Goal: Information Seeking & Learning: Compare options

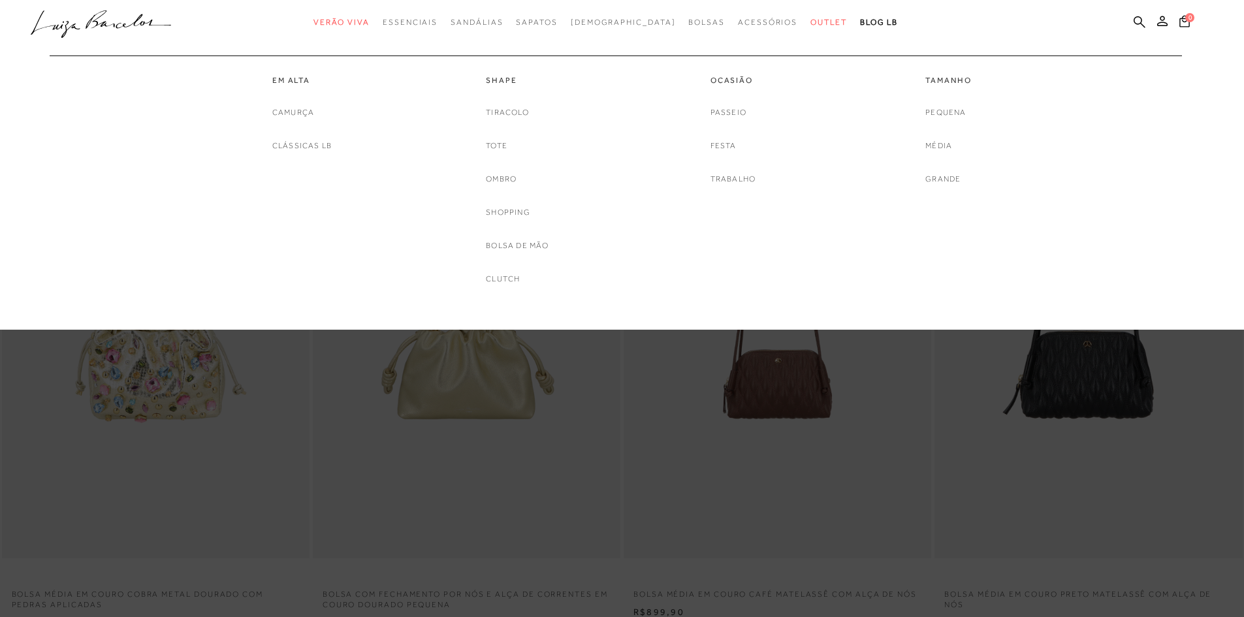
click at [690, 23] on span "Bolsas" at bounding box center [706, 22] width 37 height 9
click at [688, 24] on span "Bolsas" at bounding box center [706, 22] width 37 height 9
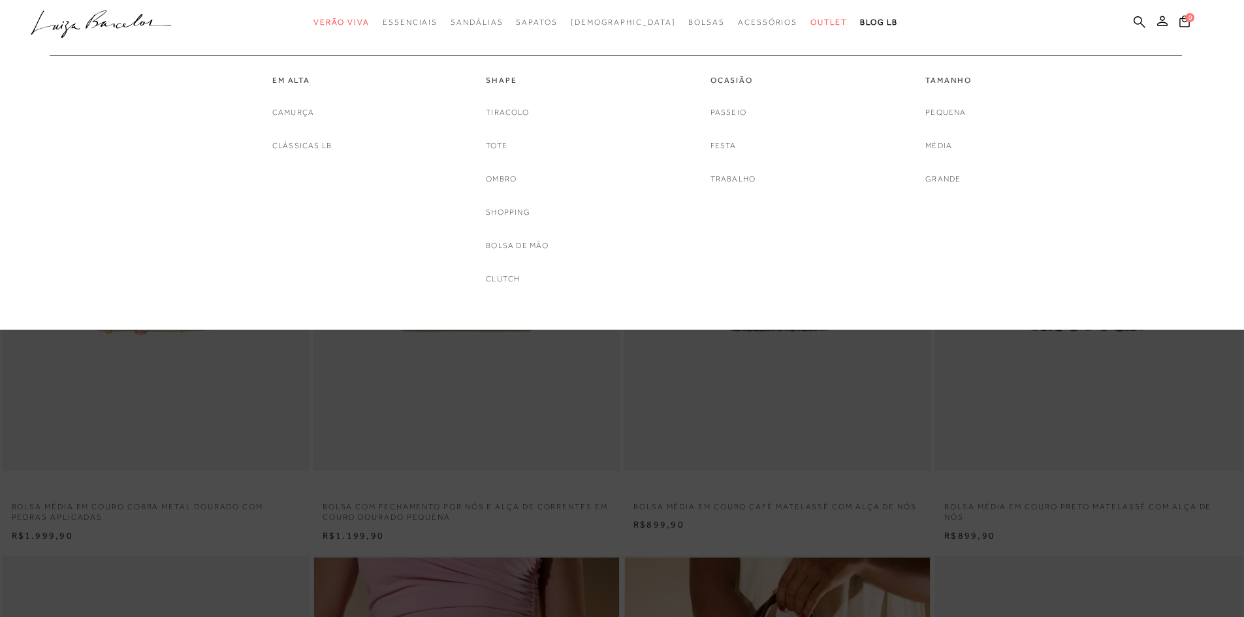
scroll to position [196, 0]
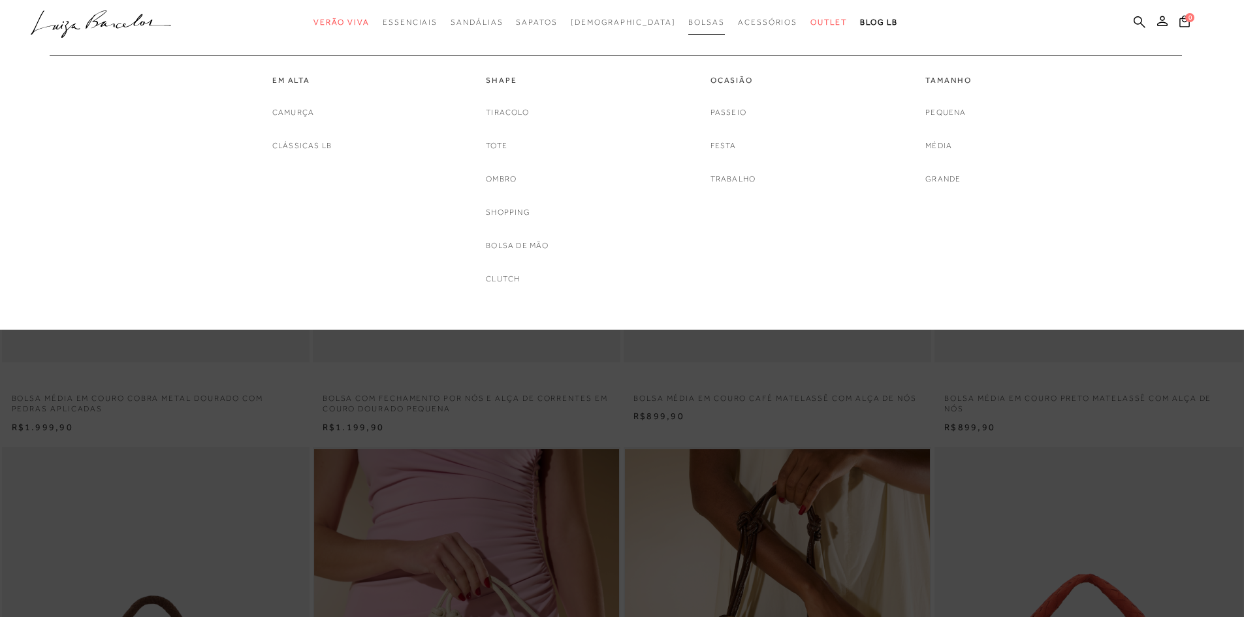
click at [688, 23] on span "Bolsas" at bounding box center [706, 22] width 37 height 9
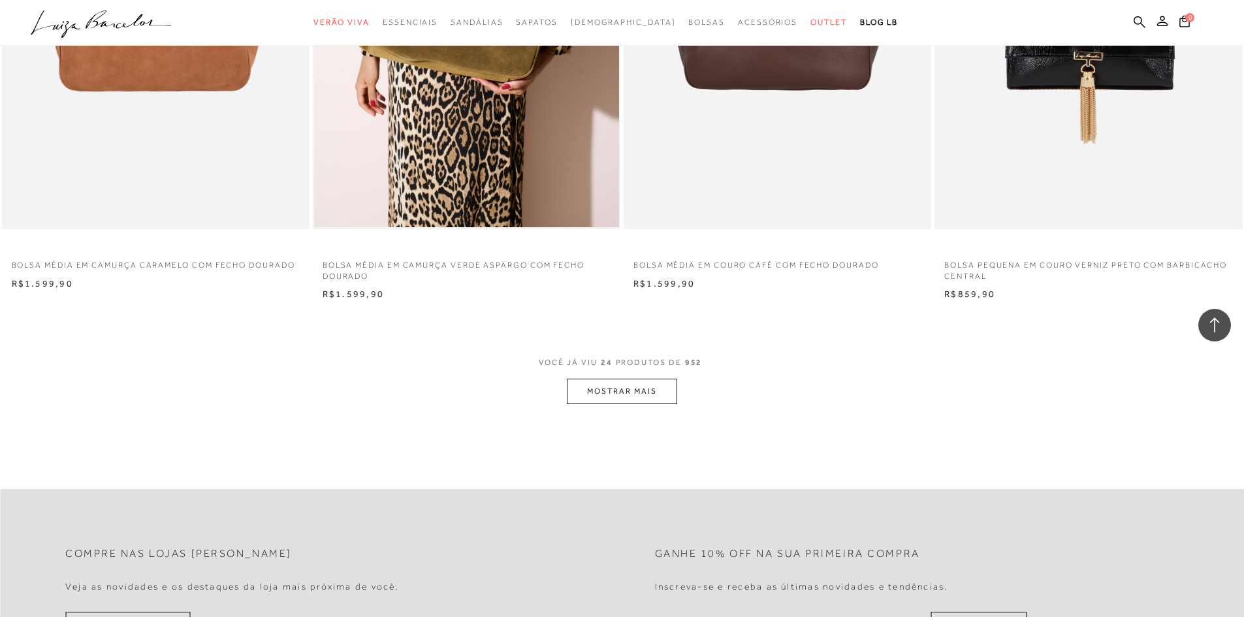
scroll to position [3266, 0]
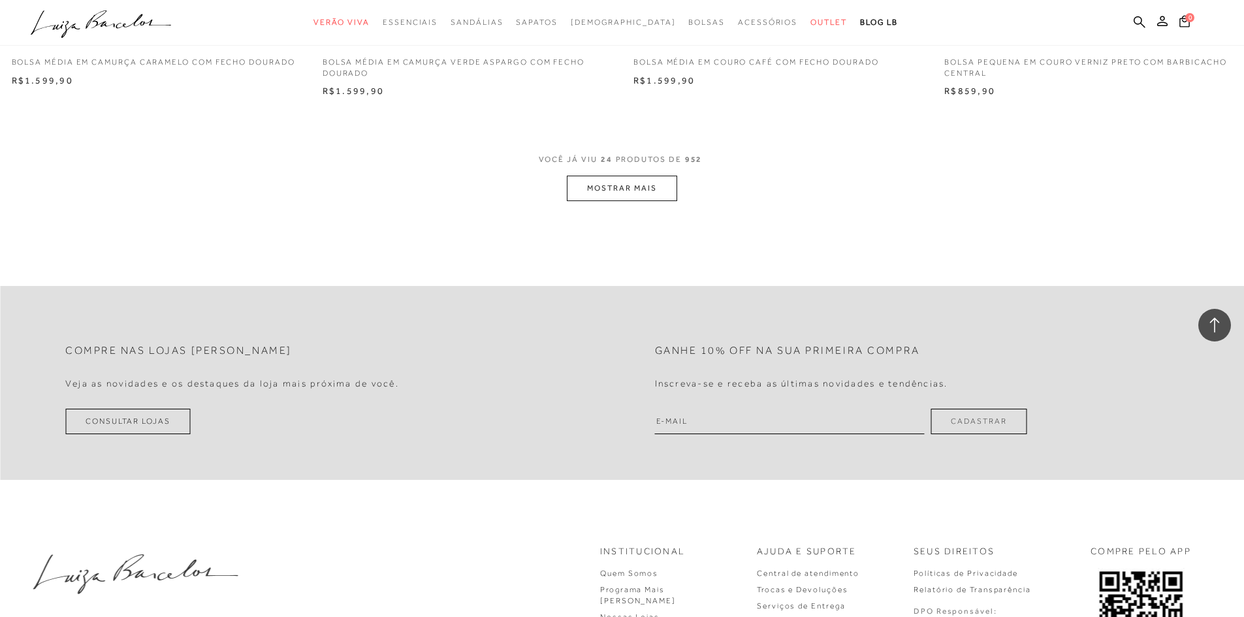
click at [604, 184] on button "MOSTRAR MAIS" at bounding box center [622, 188] width 110 height 25
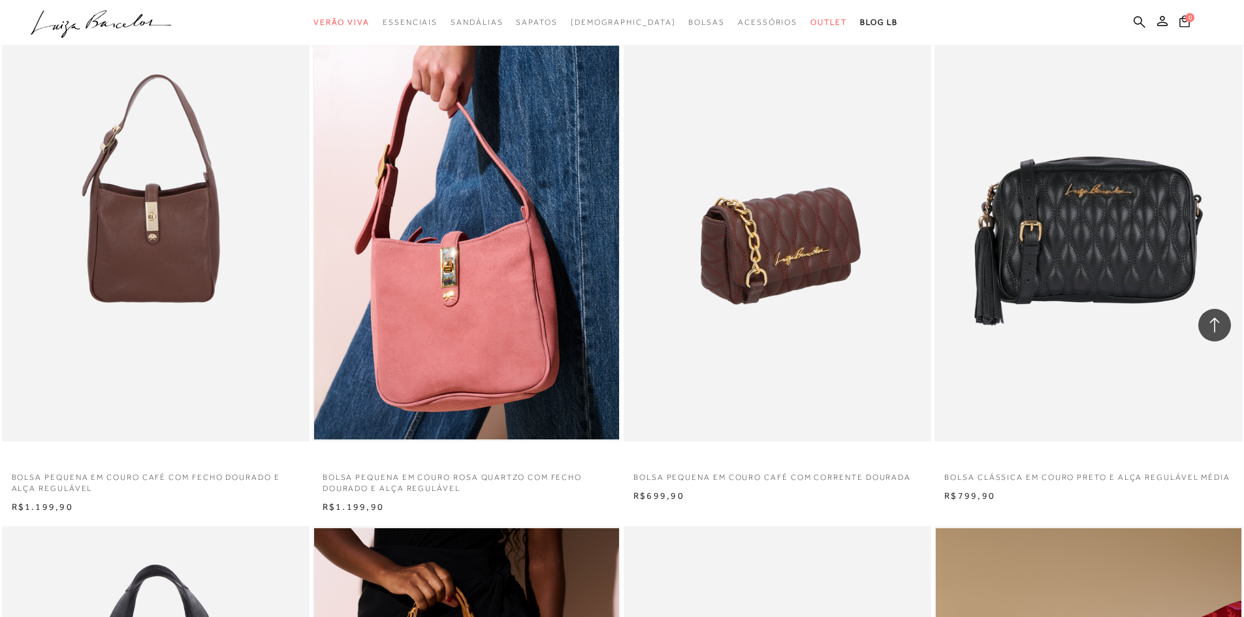
scroll to position [3396, 0]
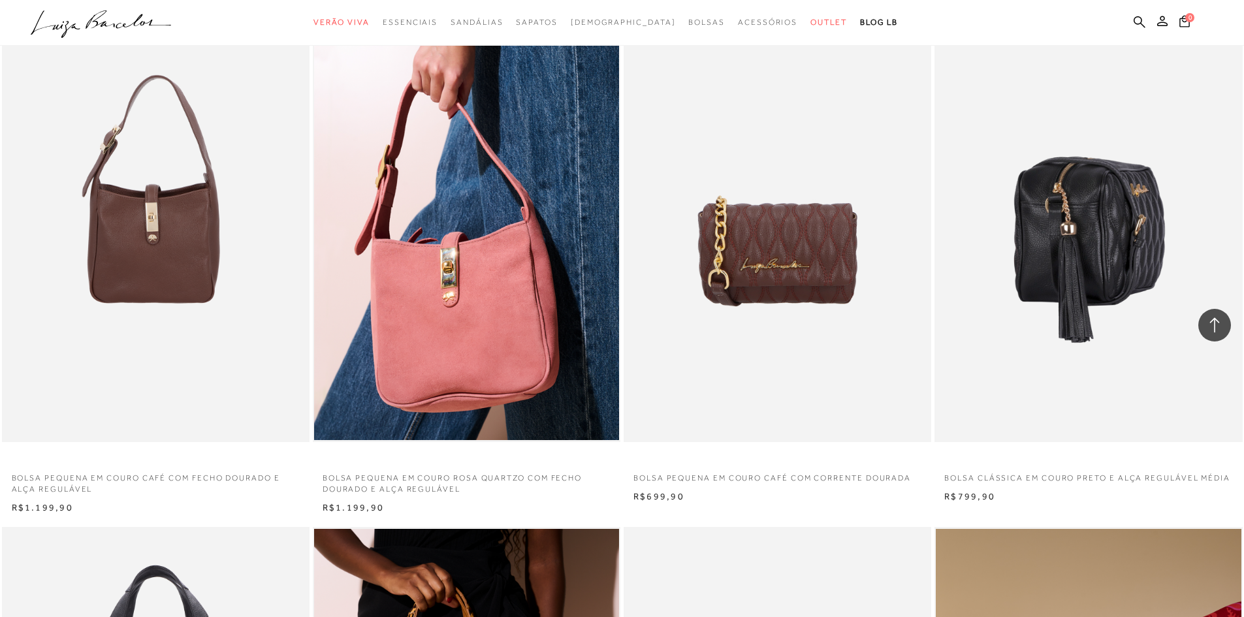
click at [1101, 300] on img at bounding box center [1089, 211] width 306 height 462
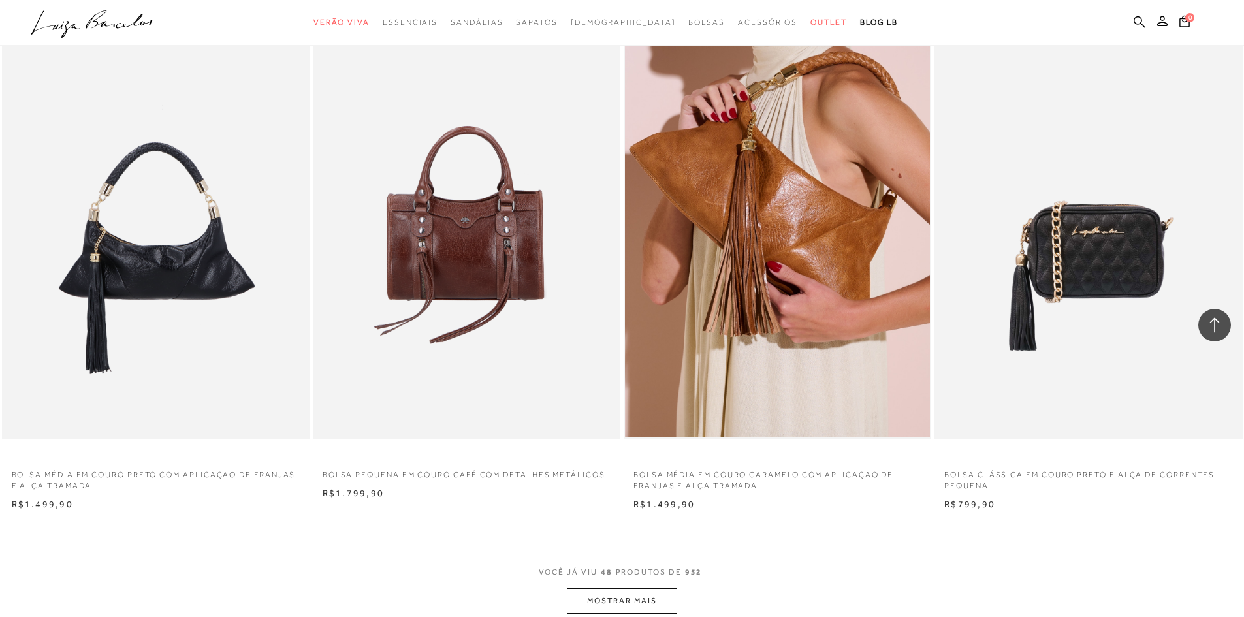
scroll to position [6404, 0]
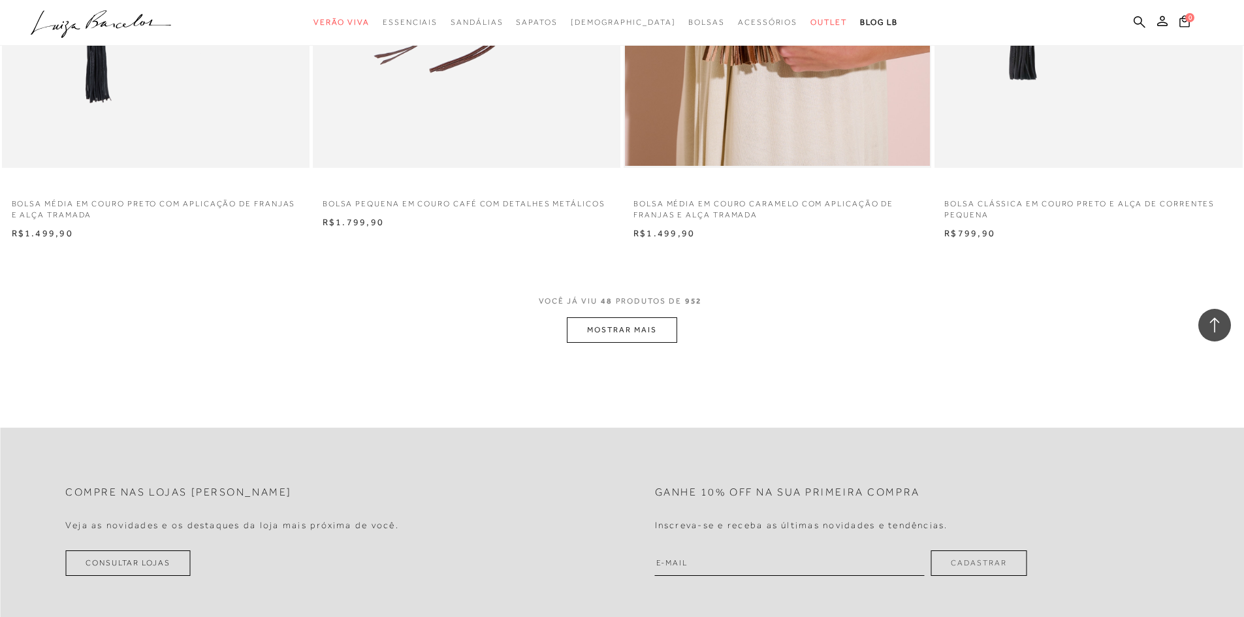
click at [618, 330] on button "MOSTRAR MAIS" at bounding box center [622, 329] width 110 height 25
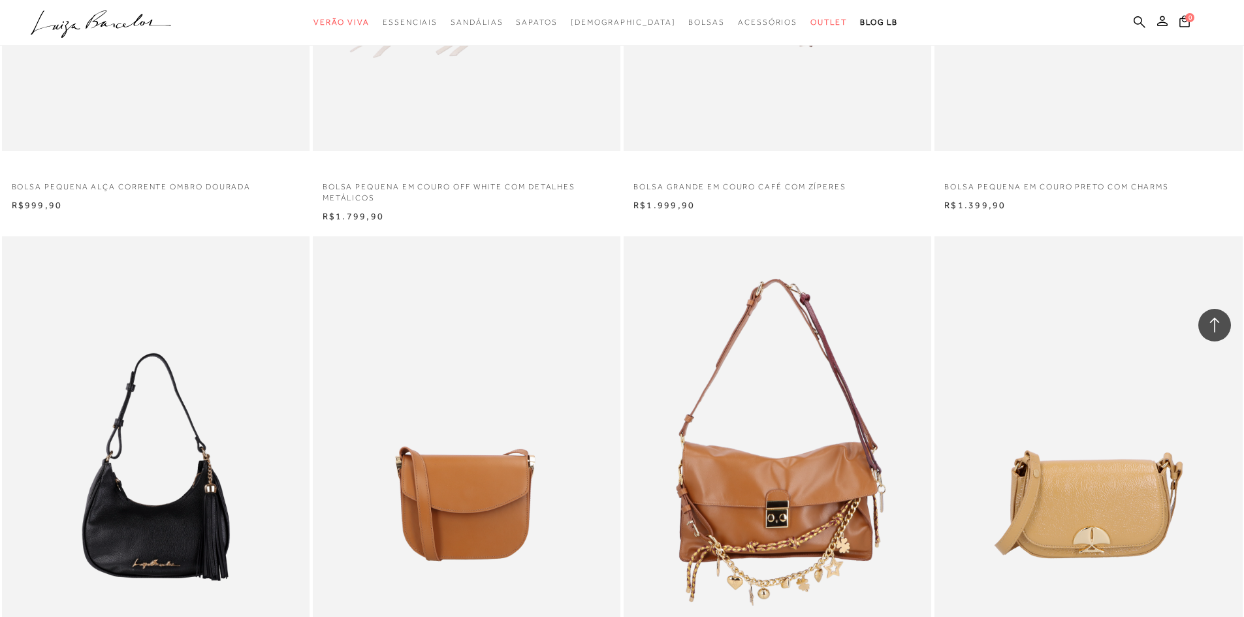
scroll to position [7253, 0]
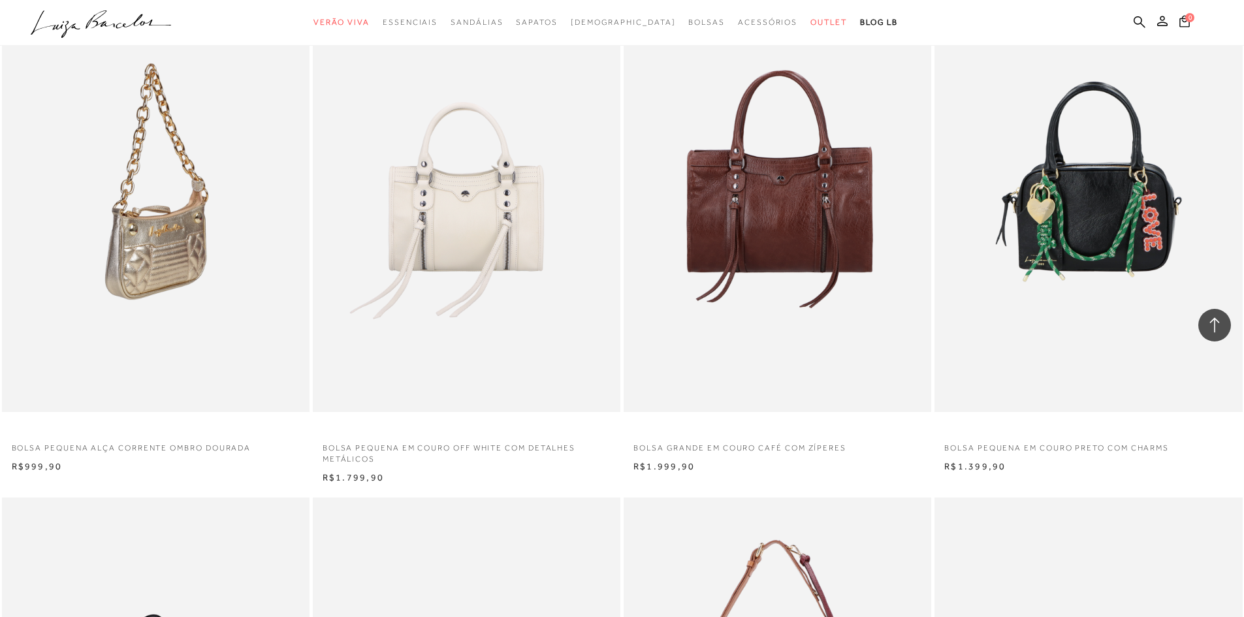
click at [130, 302] on img at bounding box center [156, 182] width 306 height 462
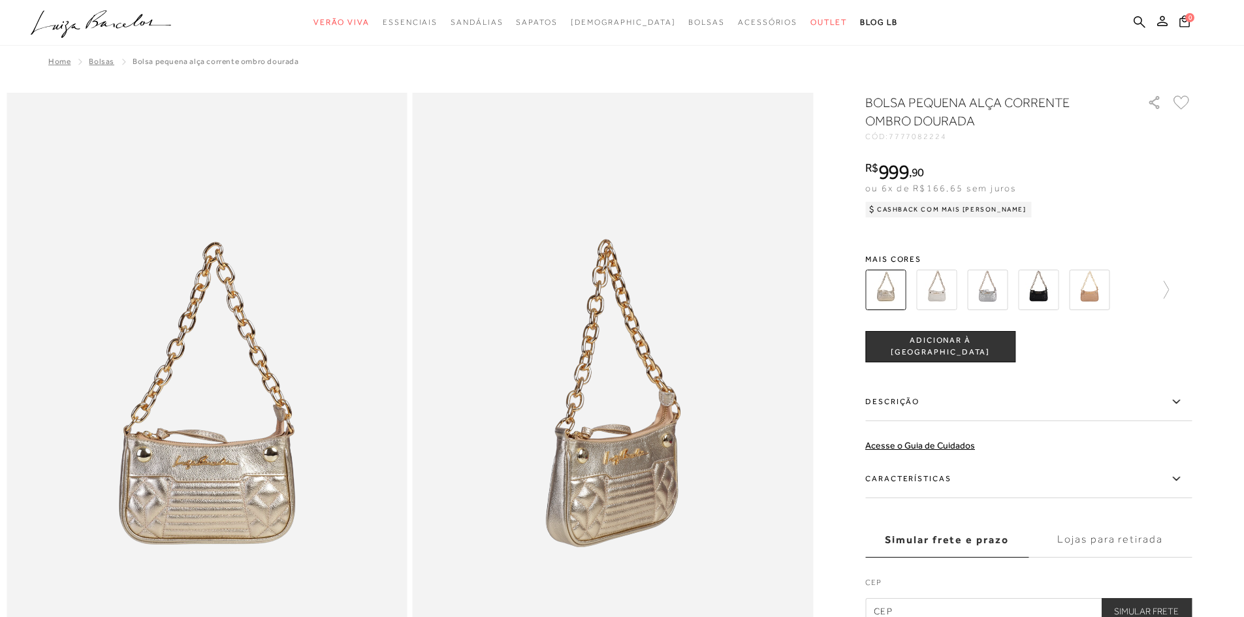
click at [944, 287] on img at bounding box center [936, 290] width 40 height 40
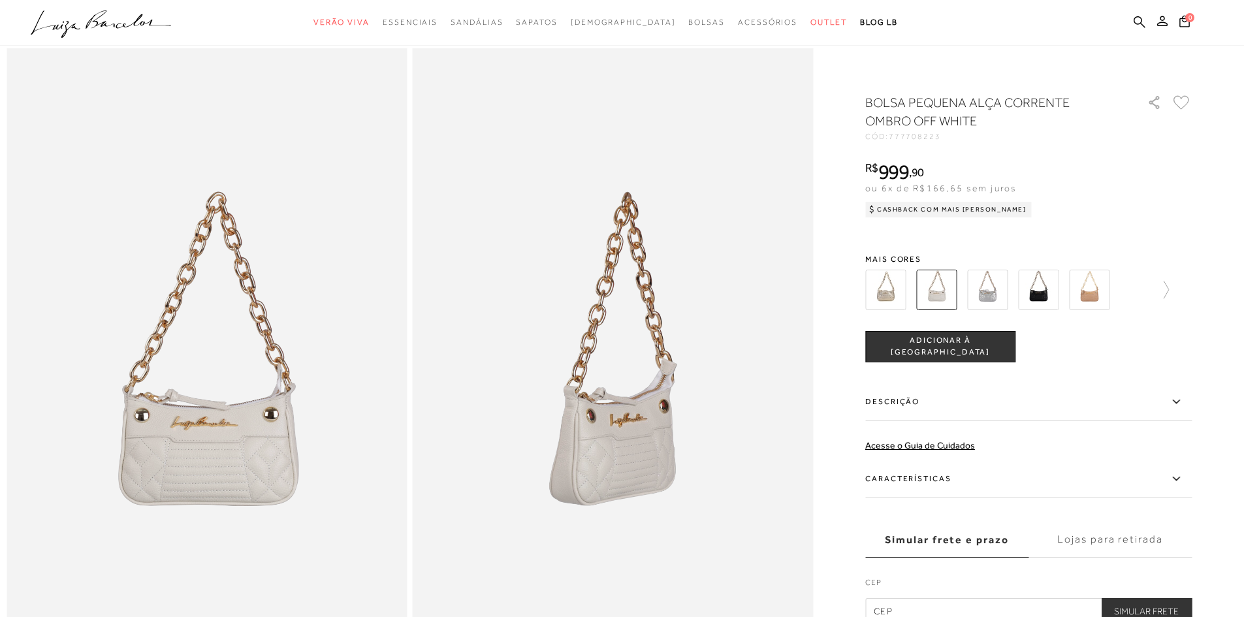
scroll to position [65, 0]
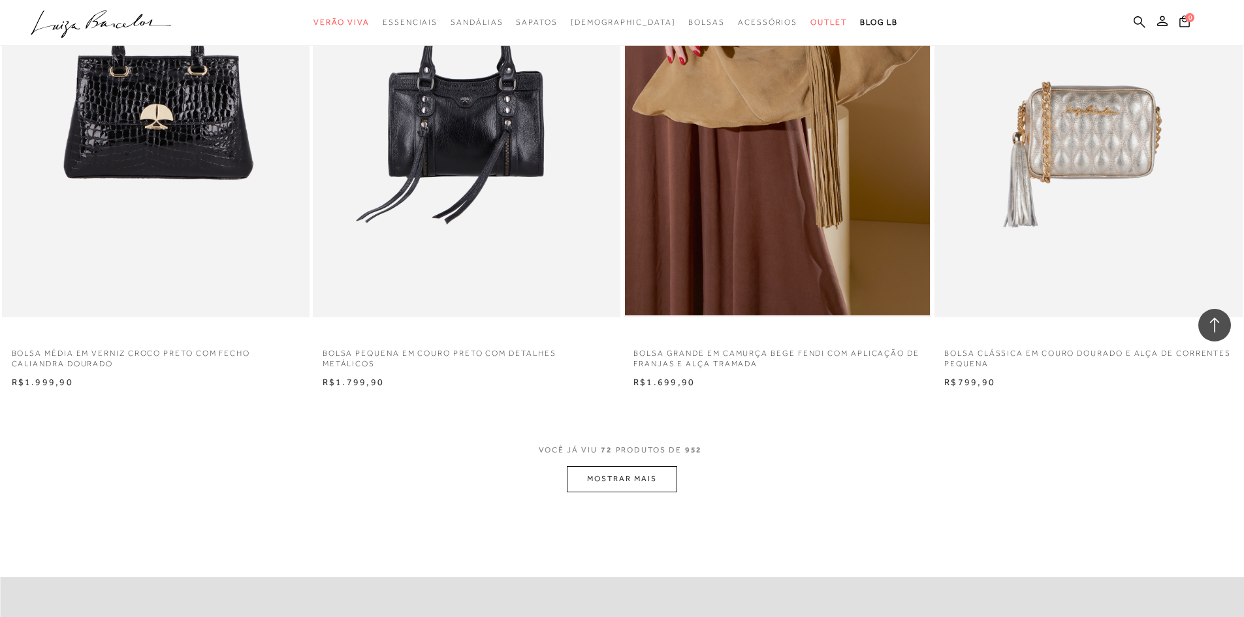
scroll to position [9536, 0]
click at [636, 480] on button "MOSTRAR MAIS" at bounding box center [622, 478] width 110 height 25
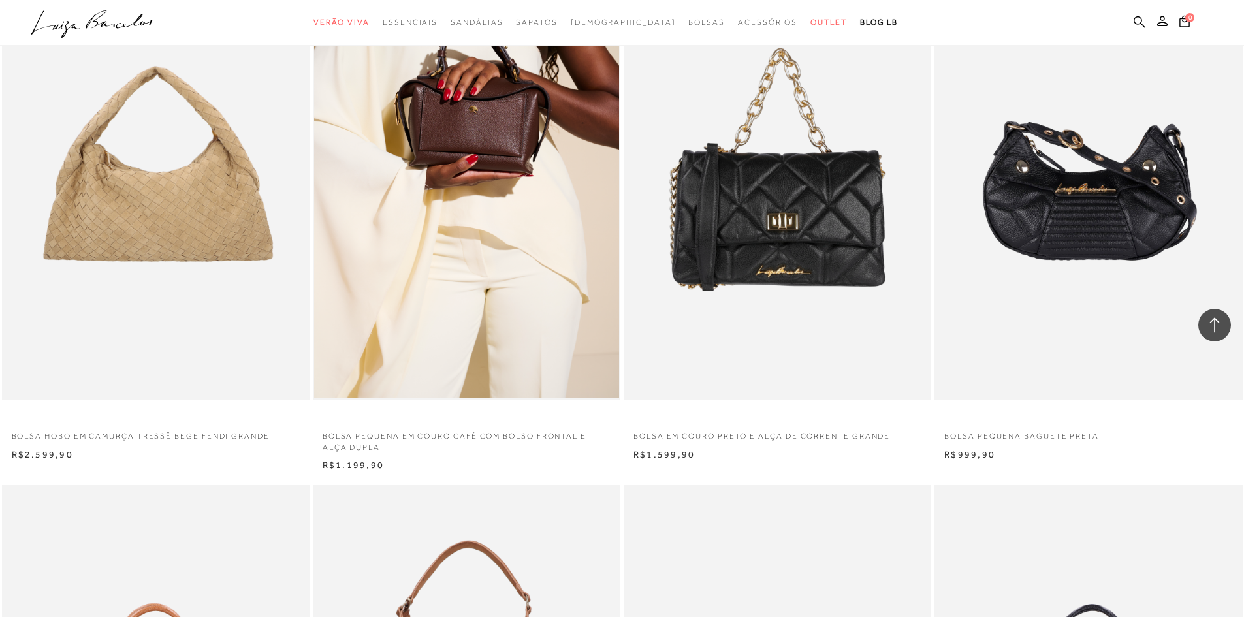
scroll to position [10450, 0]
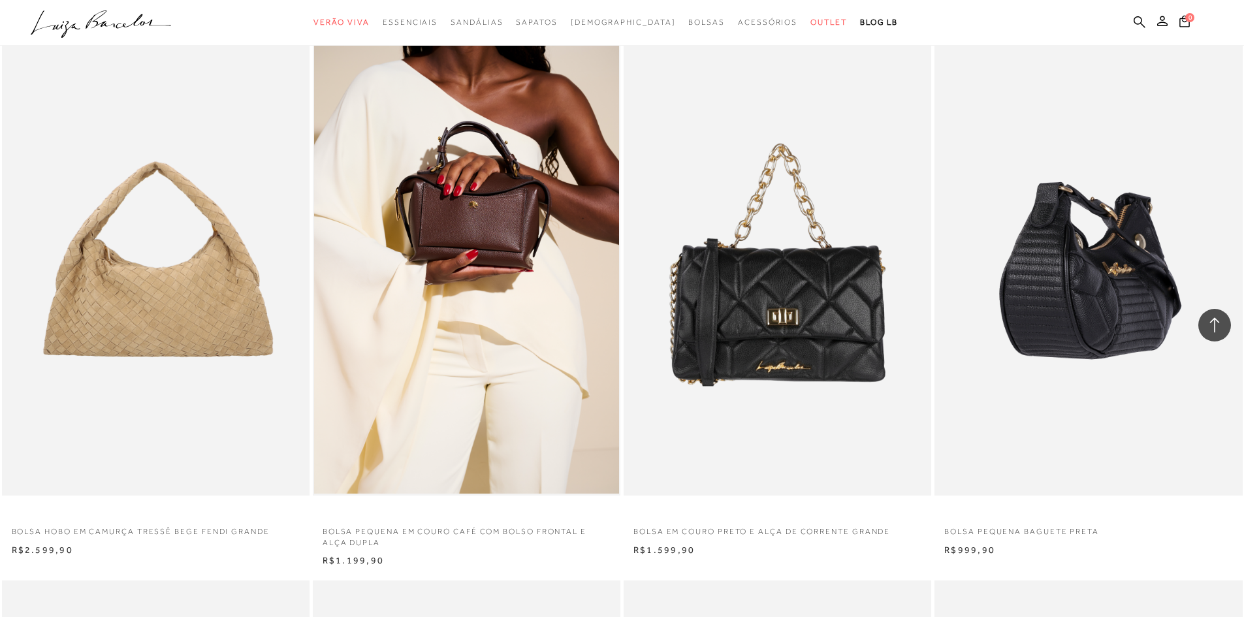
click at [1129, 325] on img at bounding box center [1089, 265] width 306 height 462
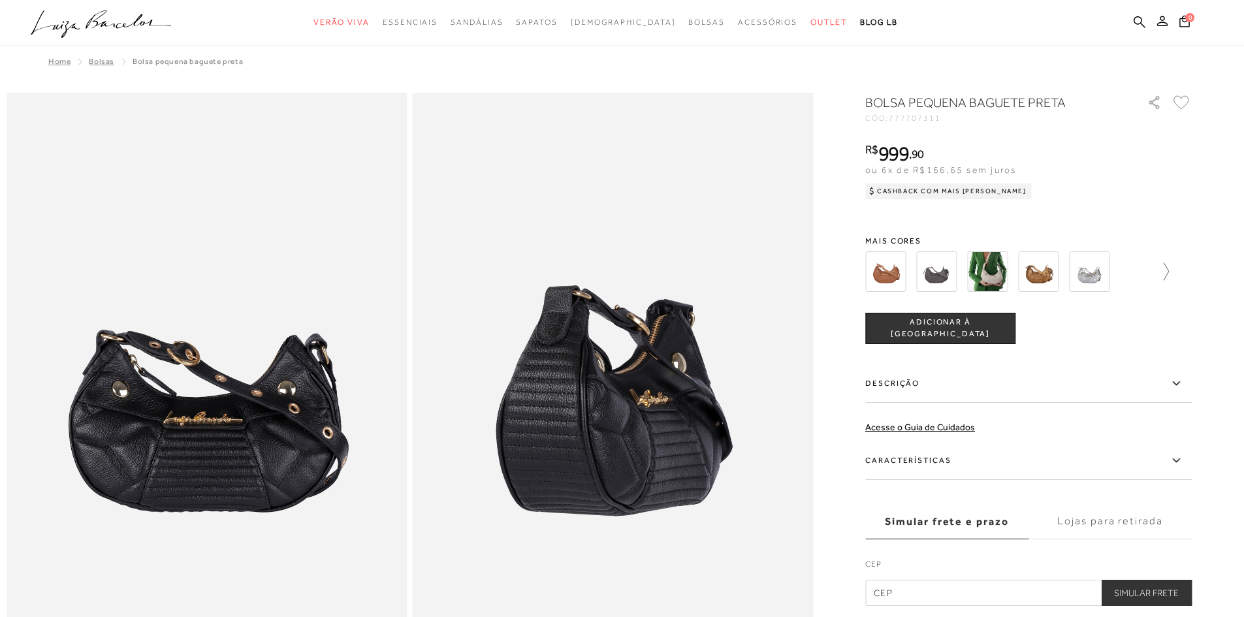
click at [1163, 274] on icon at bounding box center [1160, 272] width 18 height 18
click at [977, 269] on img at bounding box center [959, 271] width 40 height 40
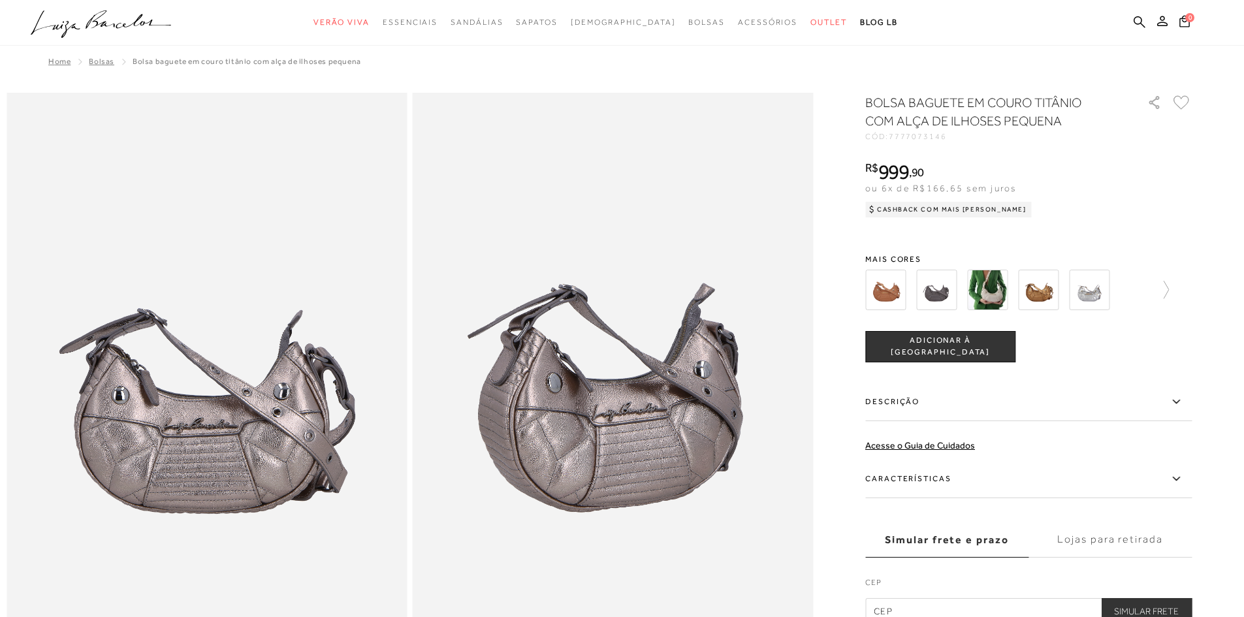
click at [1107, 291] on img at bounding box center [1089, 290] width 40 height 40
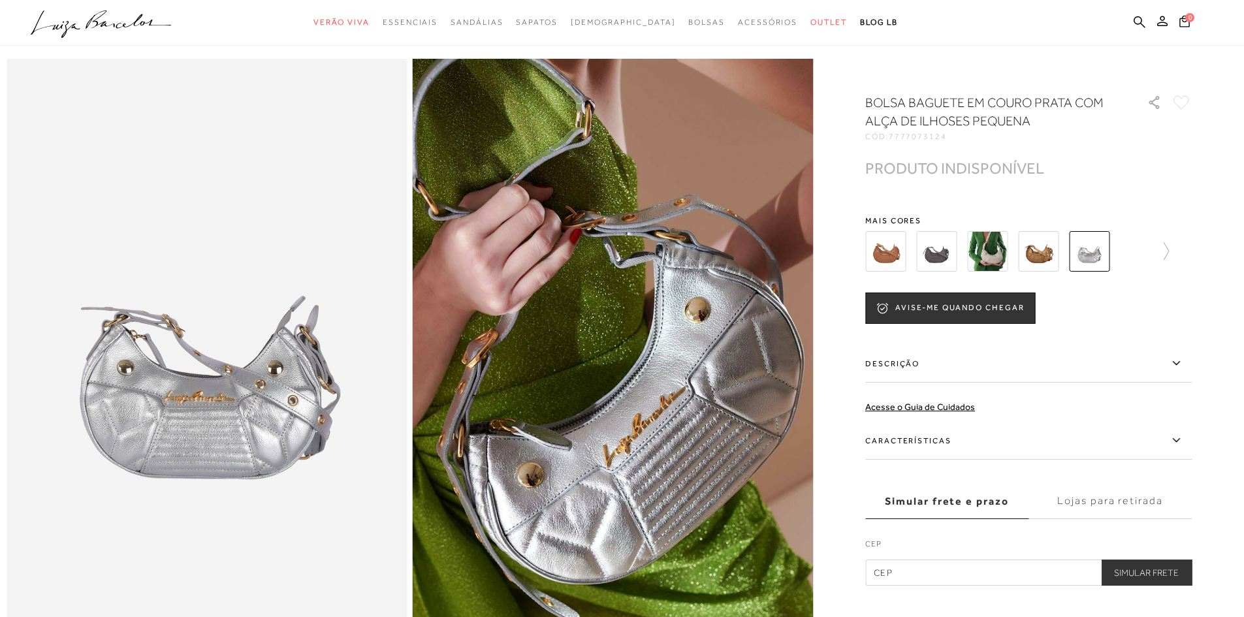
scroll to position [65, 0]
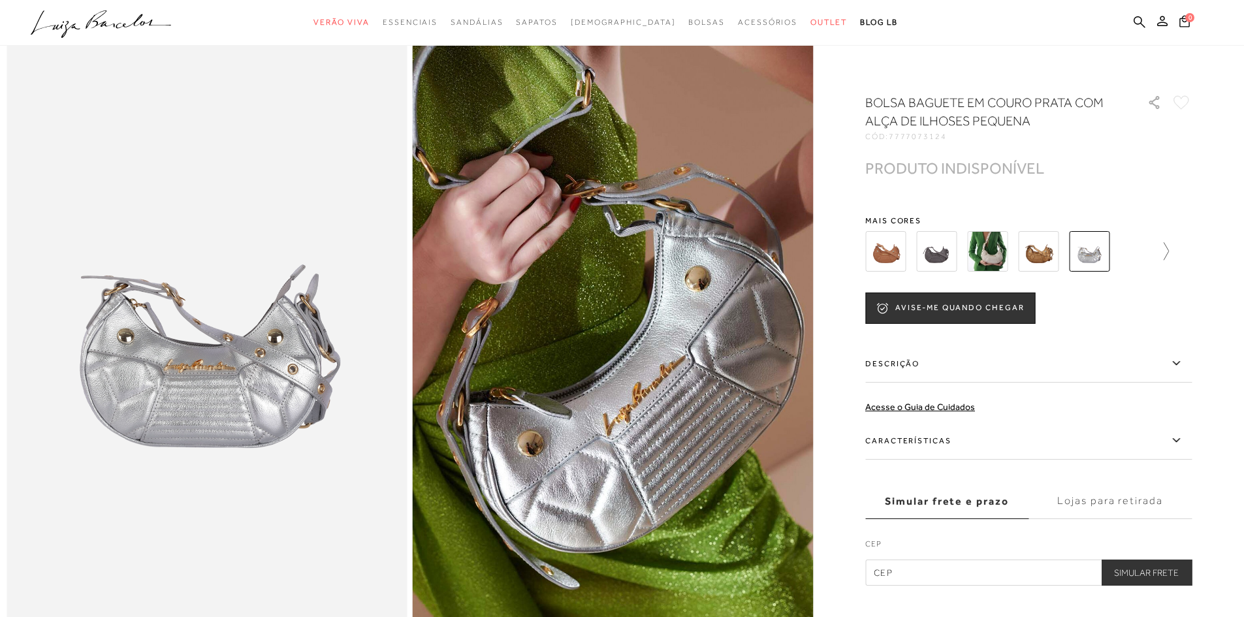
click at [1164, 253] on icon at bounding box center [1160, 251] width 18 height 18
click at [927, 250] on img at bounding box center [908, 251] width 40 height 40
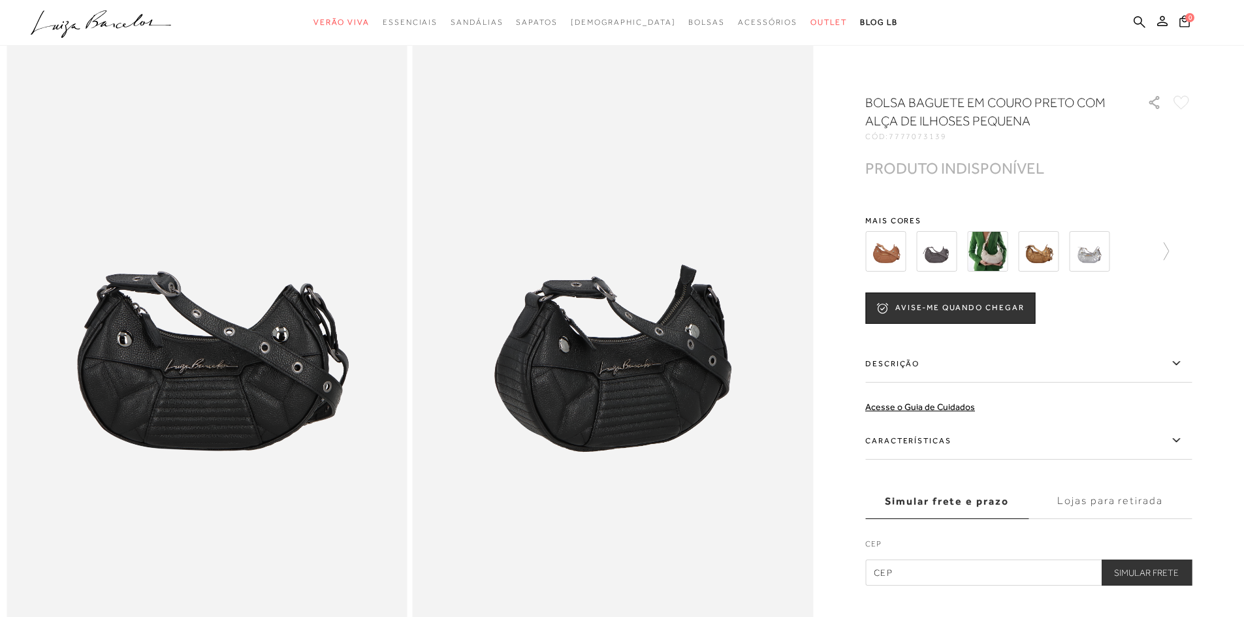
scroll to position [65, 0]
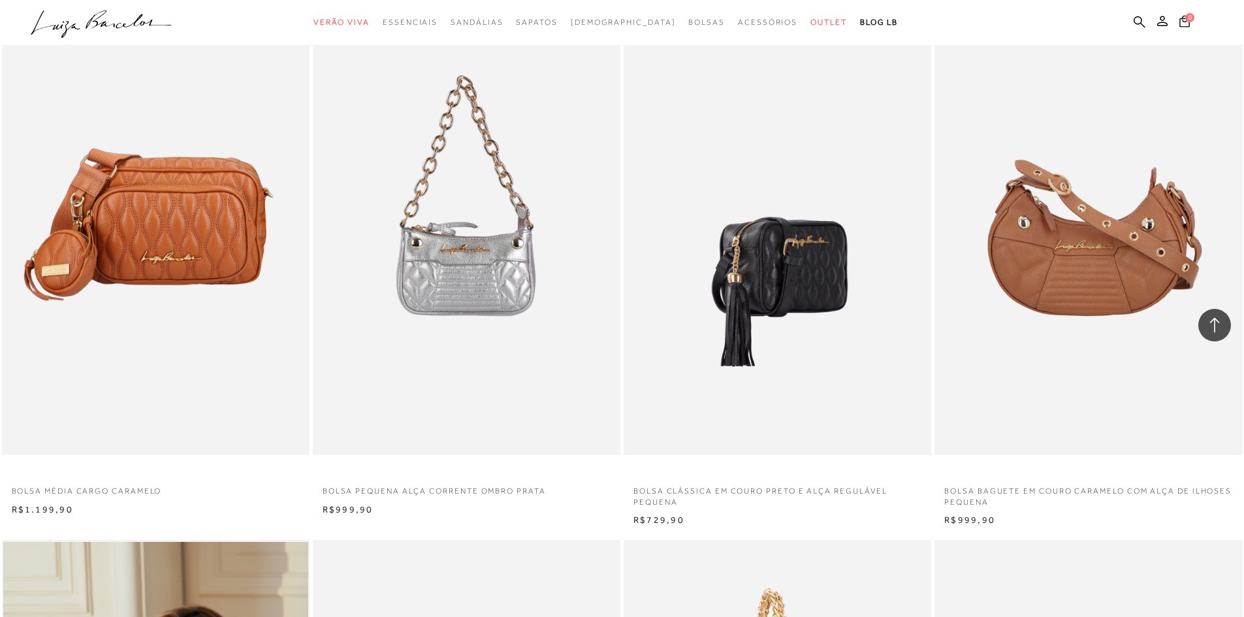
scroll to position [11584, 0]
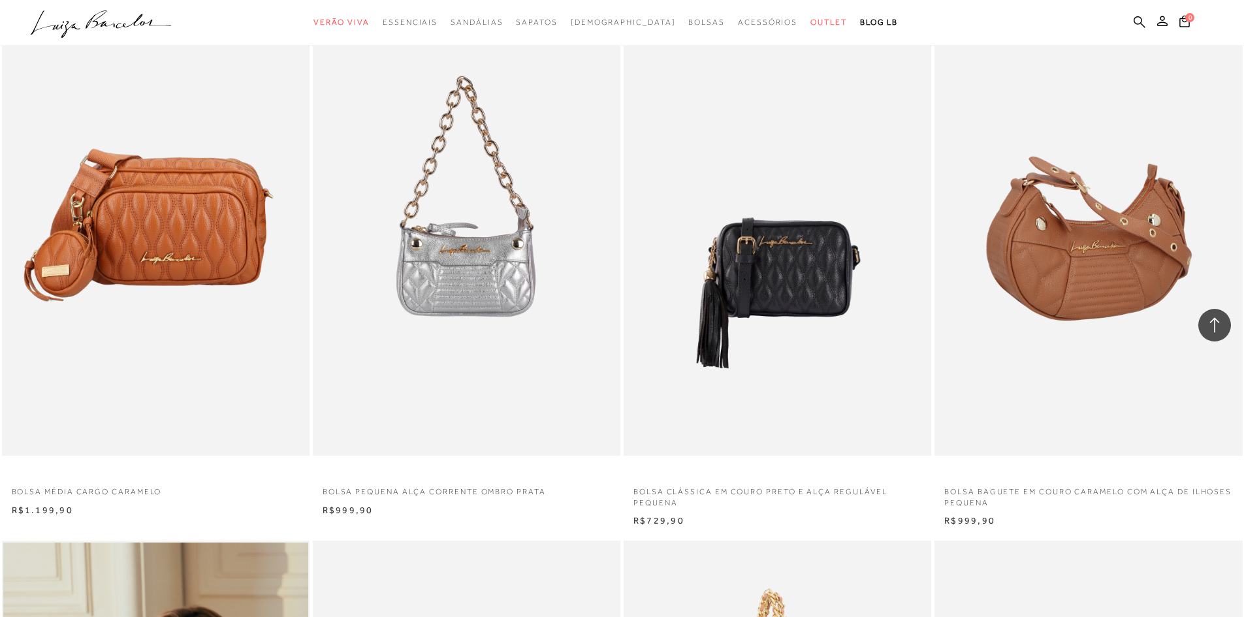
click at [1138, 349] on img at bounding box center [1089, 225] width 306 height 462
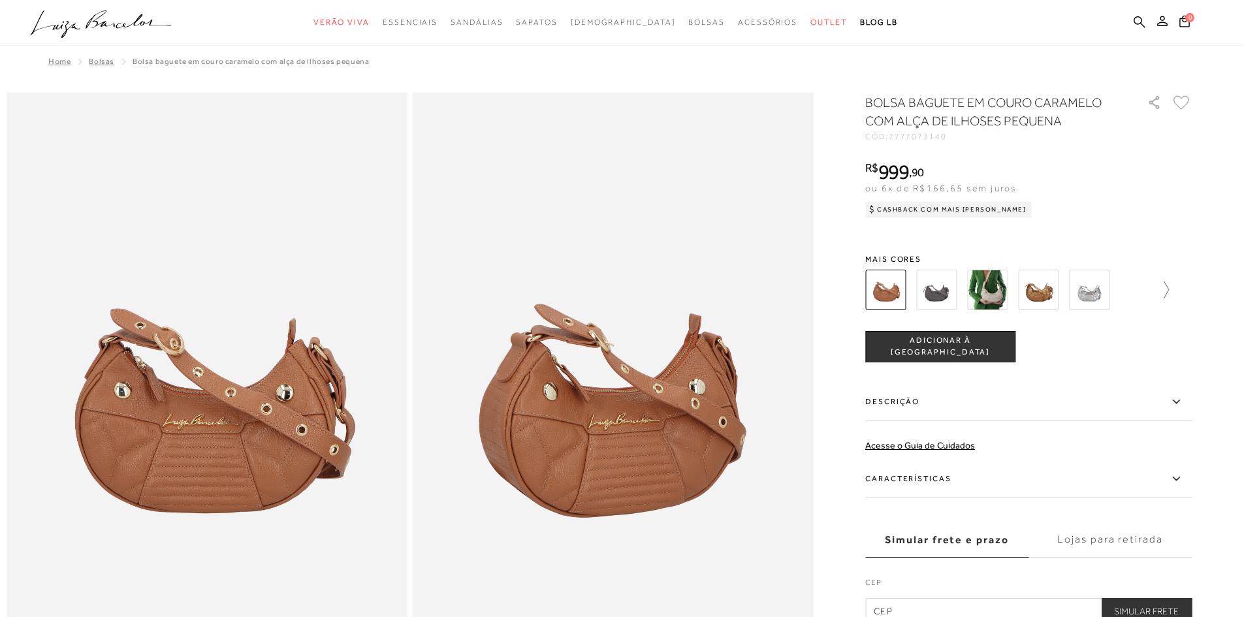
click at [1163, 294] on icon at bounding box center [1160, 290] width 18 height 18
click at [1165, 291] on div at bounding box center [1024, 290] width 281 height 48
click at [1189, 287] on icon at bounding box center [1183, 290] width 18 height 18
click at [871, 286] on icon at bounding box center [874, 290] width 18 height 18
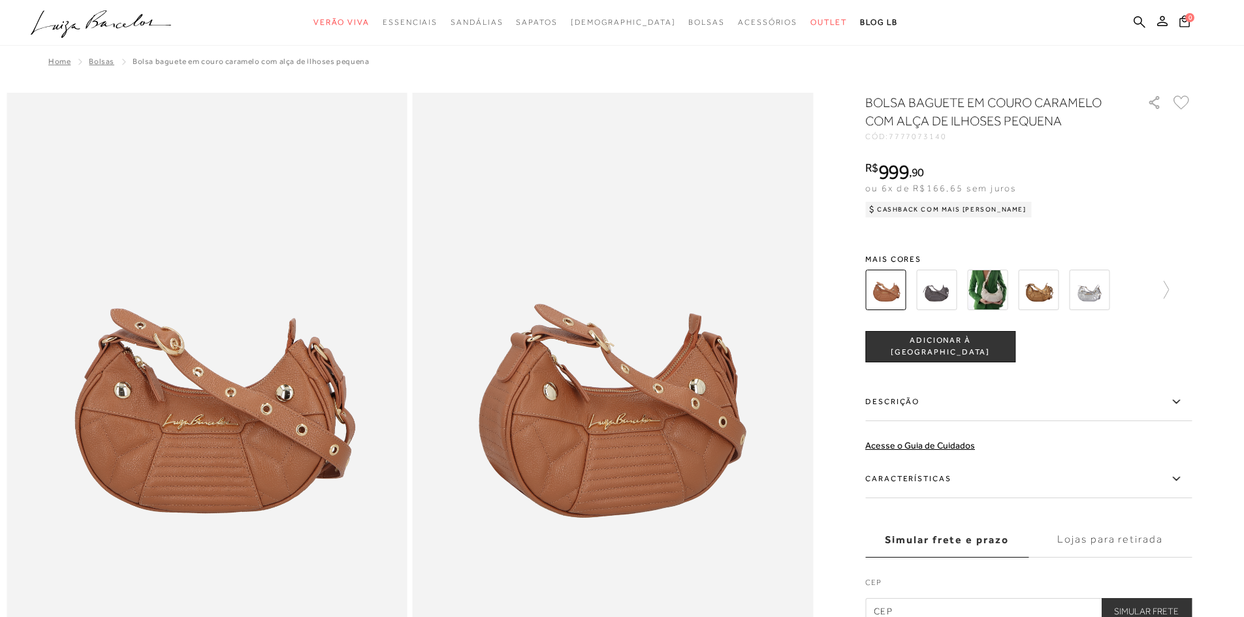
click at [946, 293] on img at bounding box center [936, 290] width 40 height 40
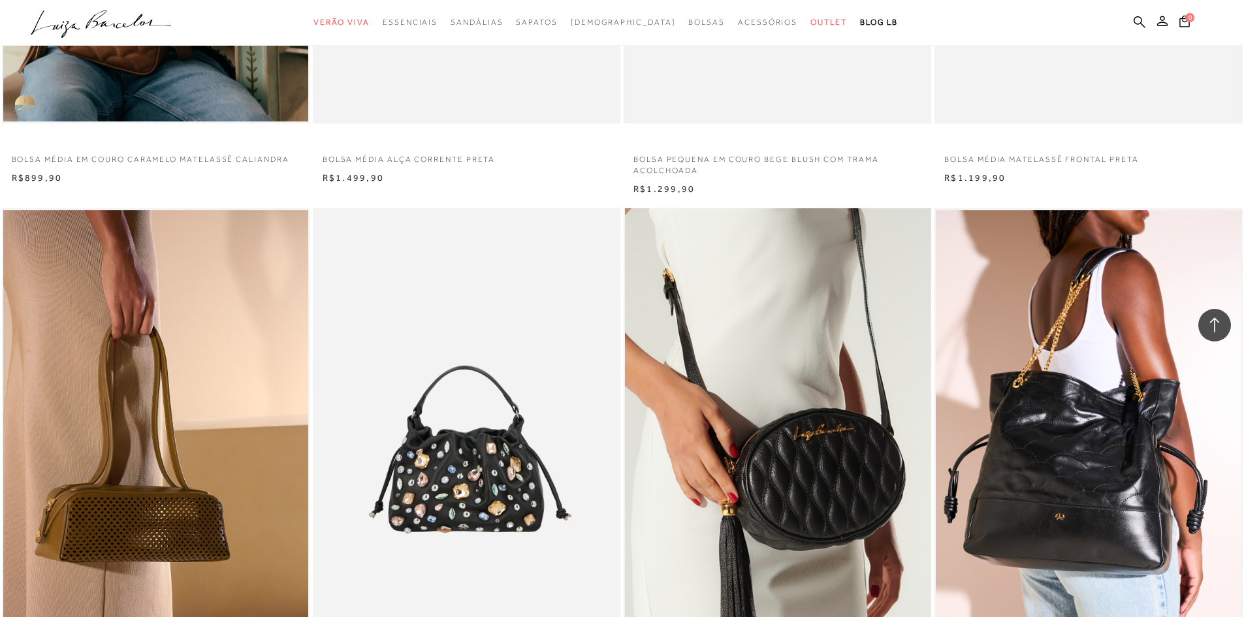
scroll to position [12920, 0]
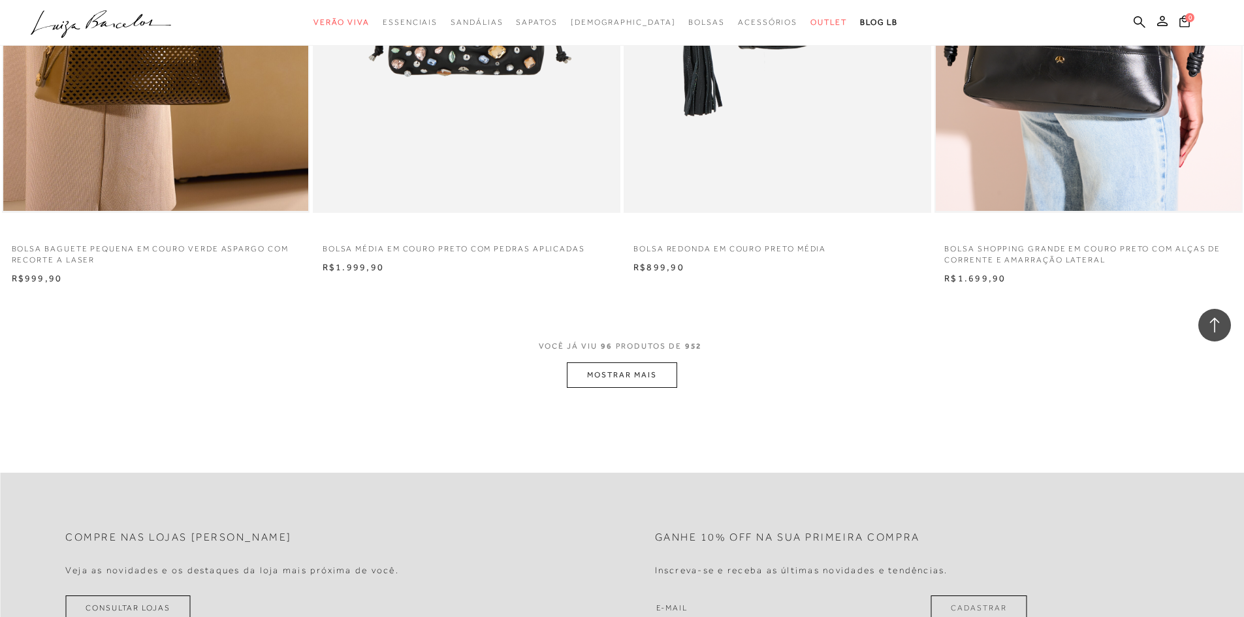
click at [617, 368] on button "MOSTRAR MAIS" at bounding box center [622, 374] width 110 height 25
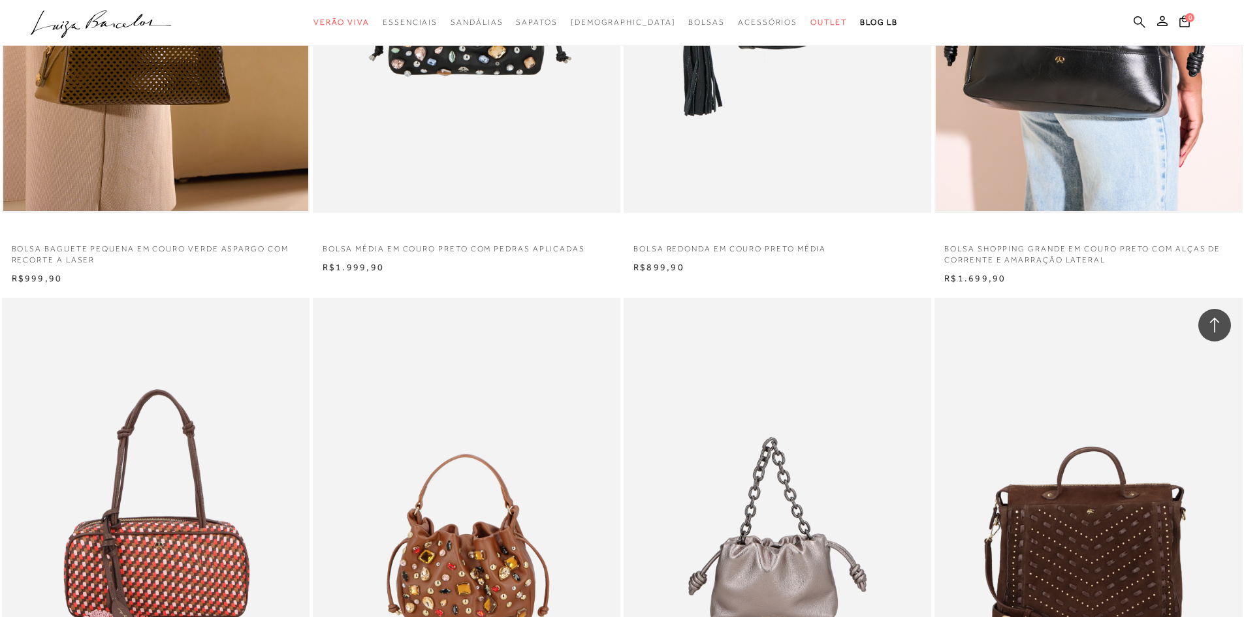
click at [1137, 22] on icon at bounding box center [1140, 22] width 12 height 12
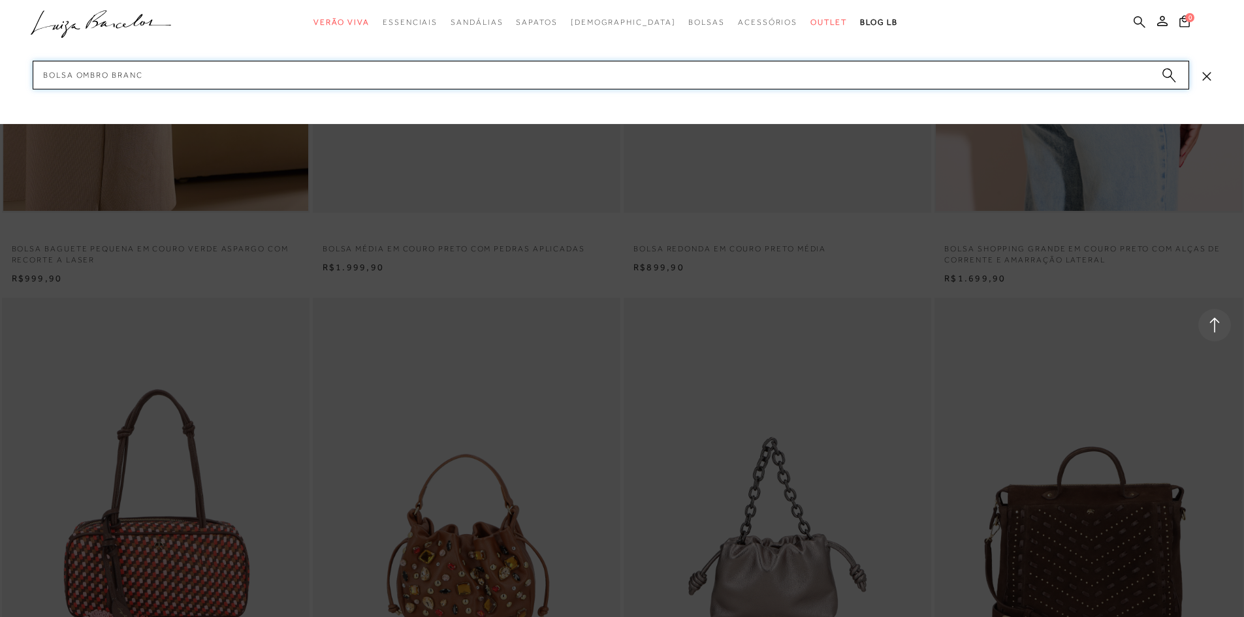
type input "bolsa ombro branca"
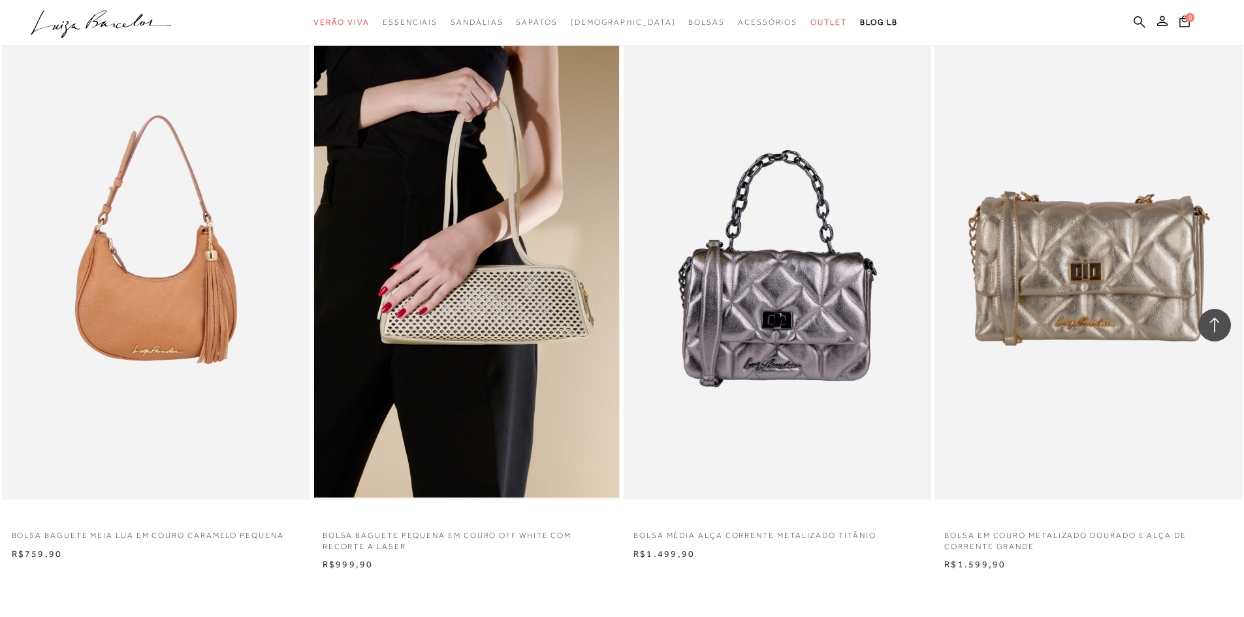
scroll to position [1306, 0]
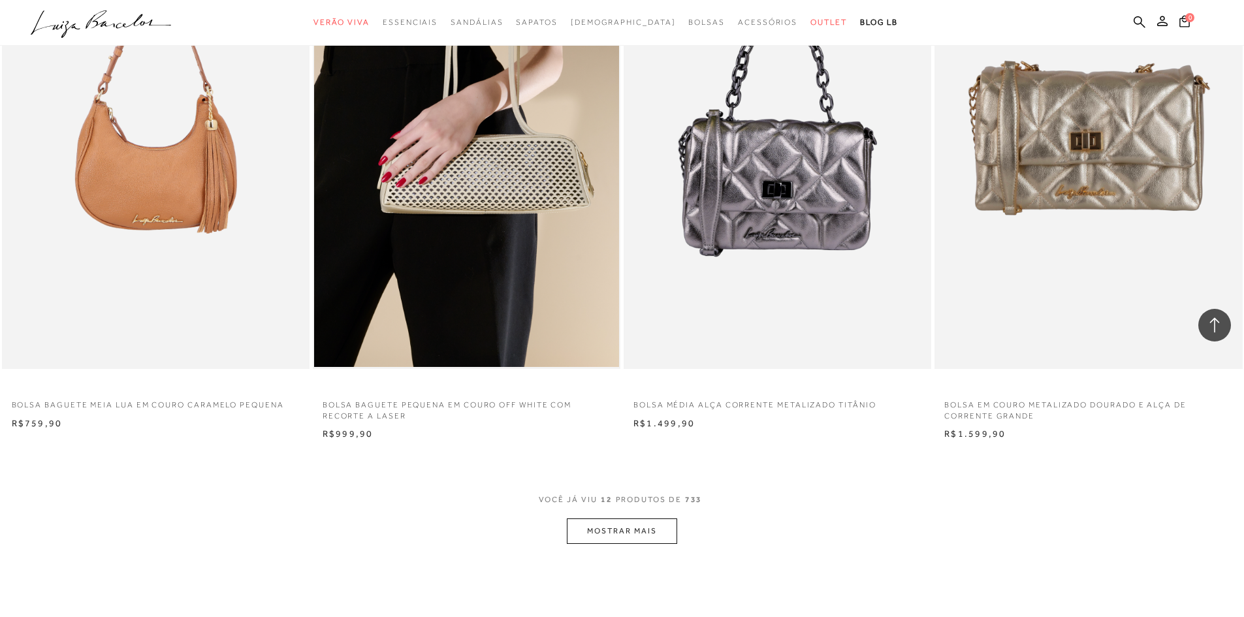
click at [611, 528] on button "MOSTRAR MAIS" at bounding box center [622, 531] width 110 height 25
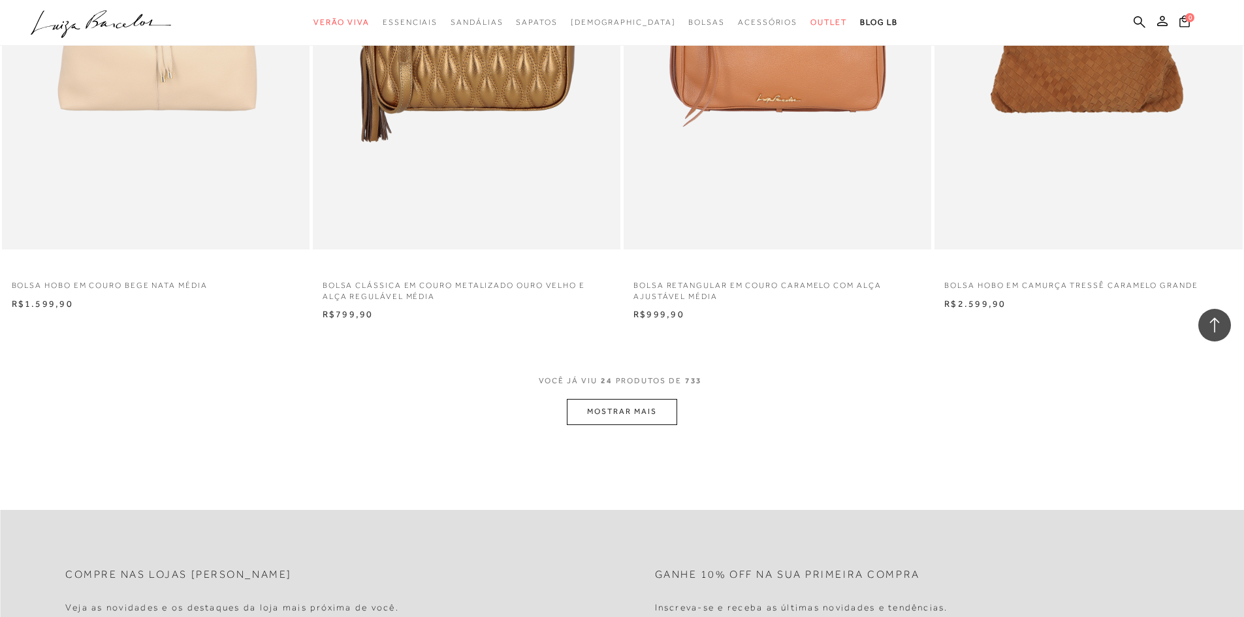
scroll to position [3200, 0]
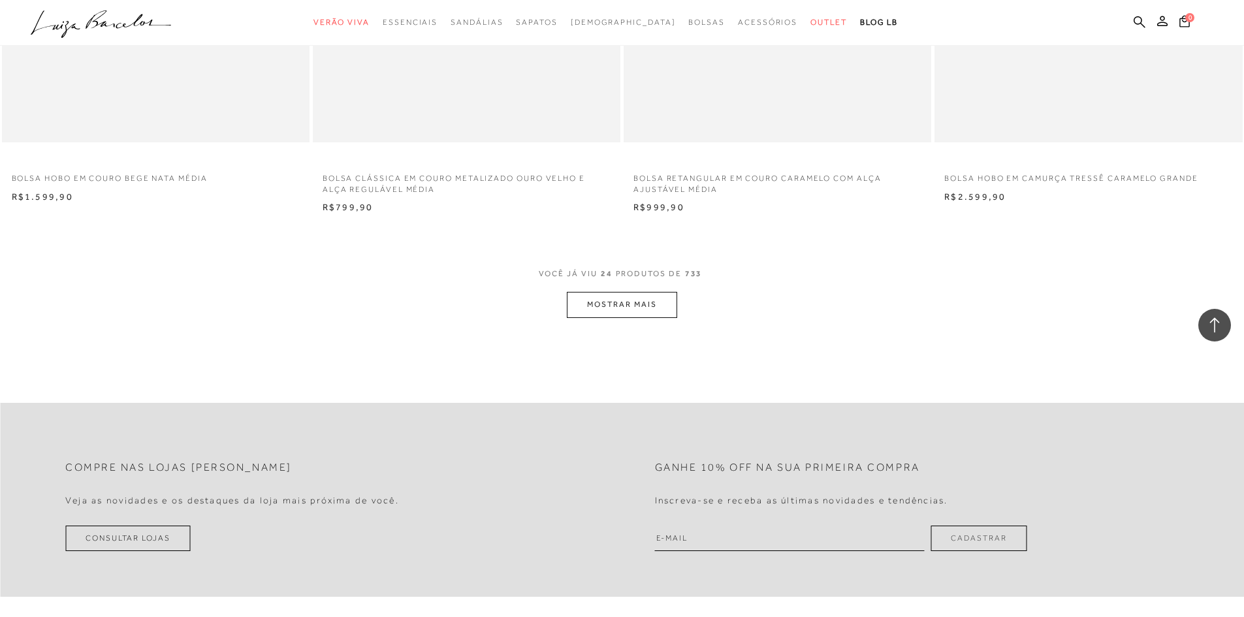
click at [568, 311] on button "MOSTRAR MAIS" at bounding box center [622, 304] width 110 height 25
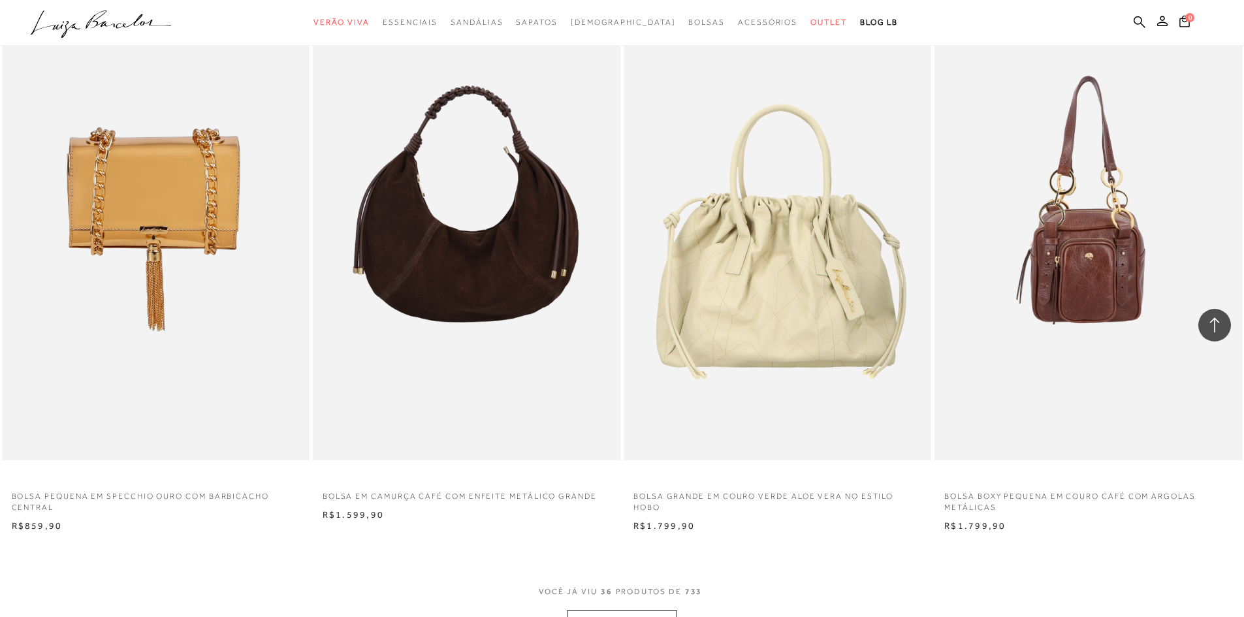
scroll to position [4739, 0]
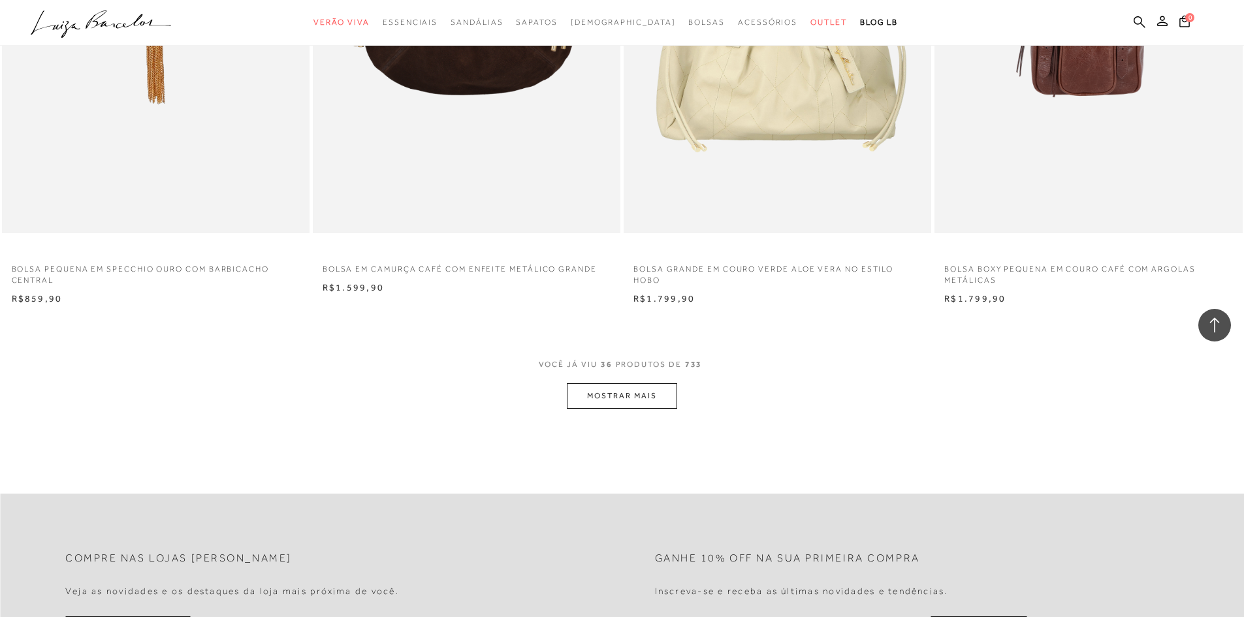
click at [643, 389] on button "MOSTRAR MAIS" at bounding box center [622, 395] width 110 height 25
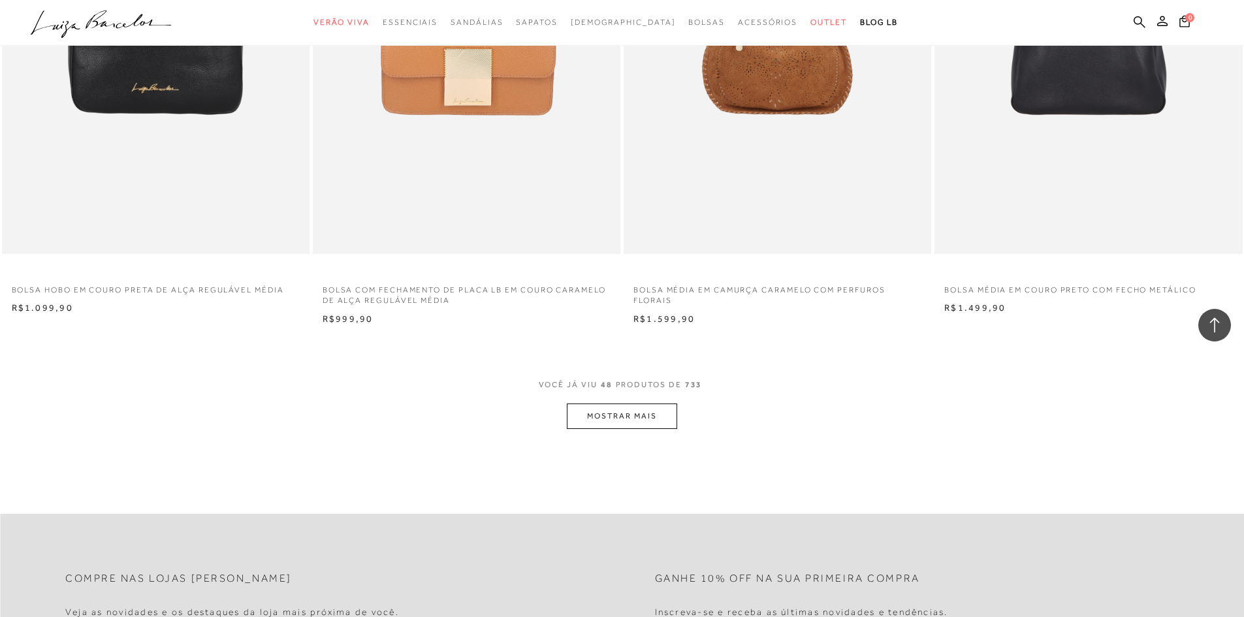
scroll to position [6371, 0]
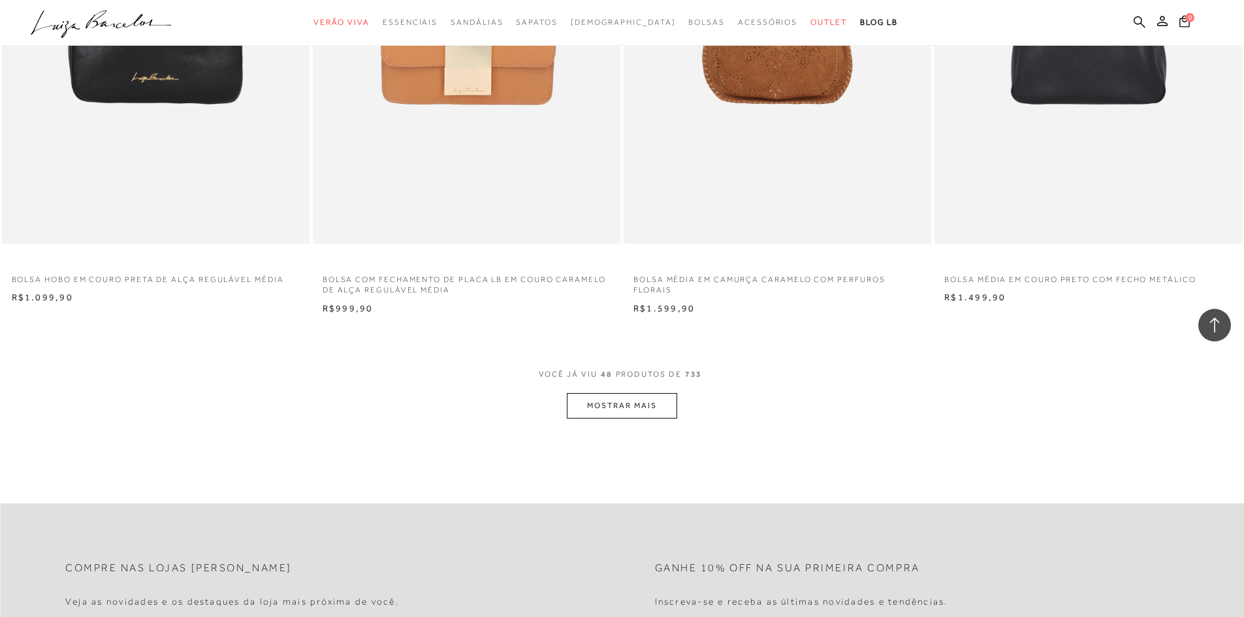
click at [627, 414] on button "MOSTRAR MAIS" at bounding box center [622, 405] width 110 height 25
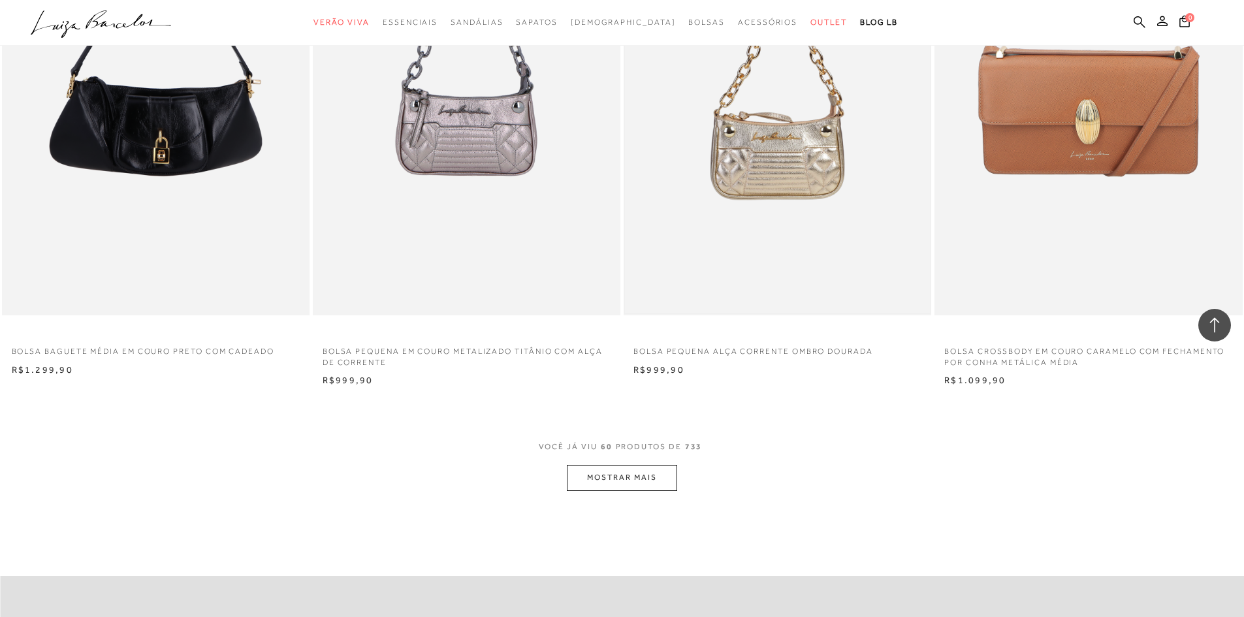
scroll to position [8070, 0]
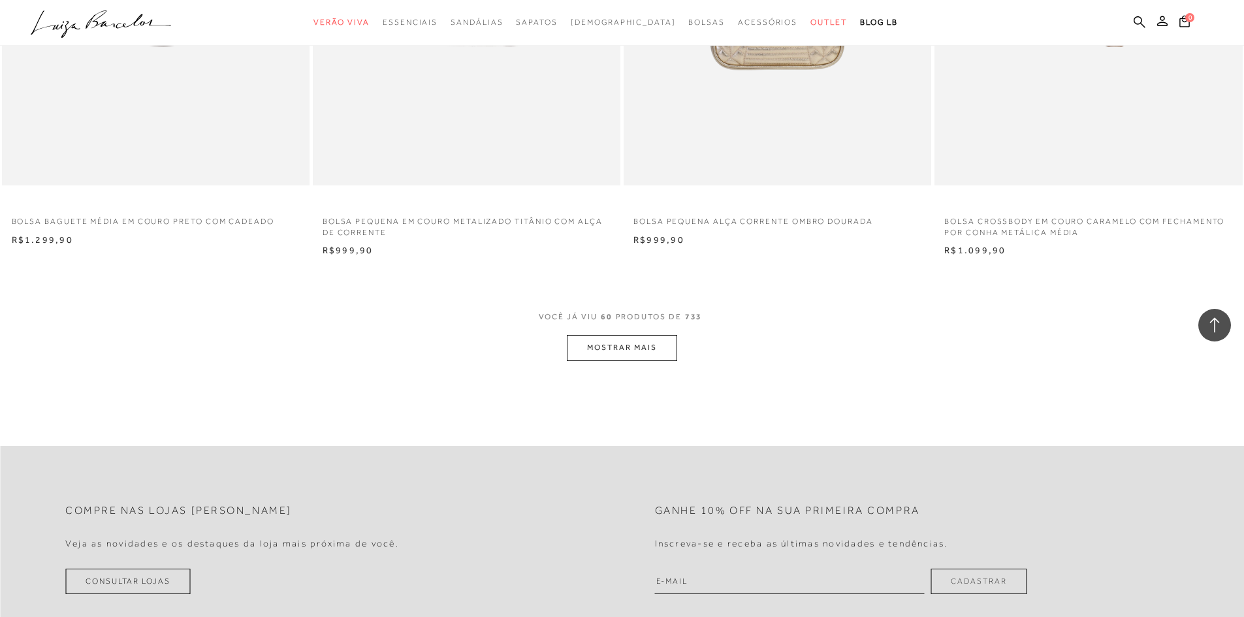
click at [628, 346] on button "MOSTRAR MAIS" at bounding box center [622, 347] width 110 height 25
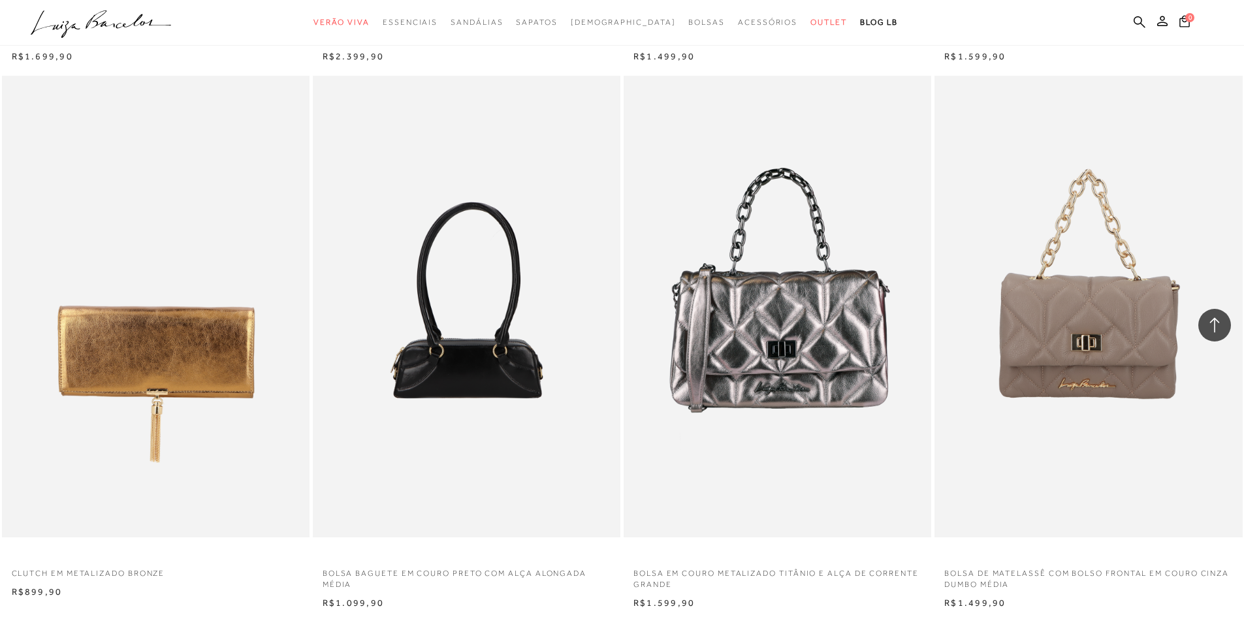
scroll to position [9572, 0]
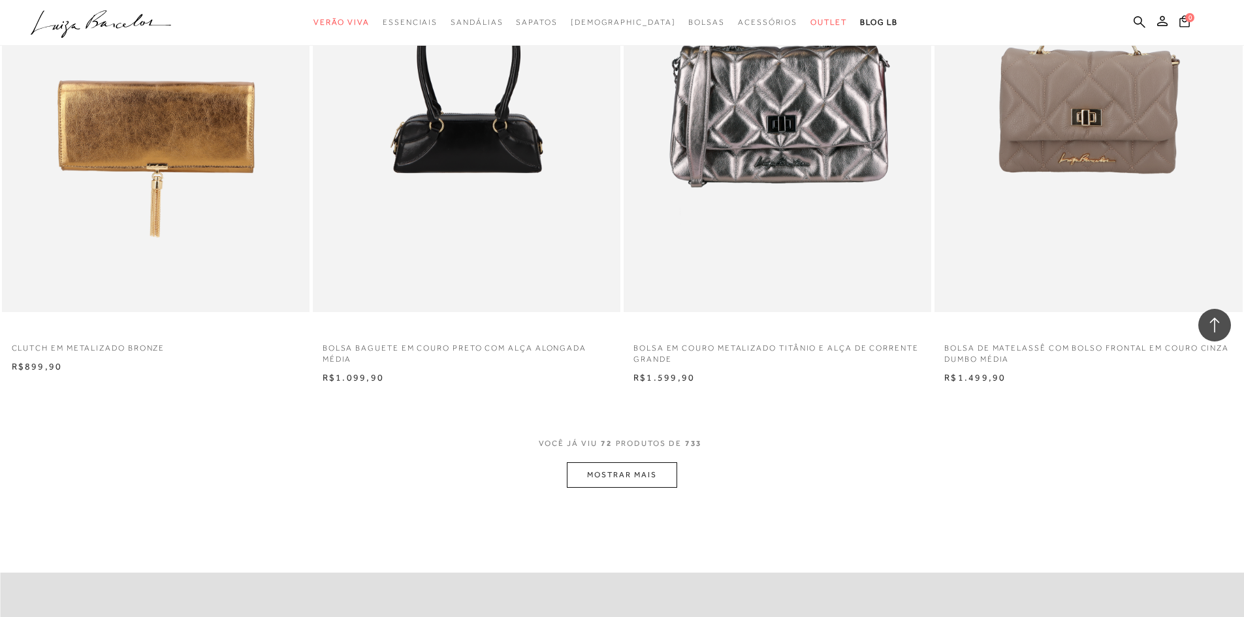
click at [640, 481] on button "MOSTRAR MAIS" at bounding box center [622, 474] width 110 height 25
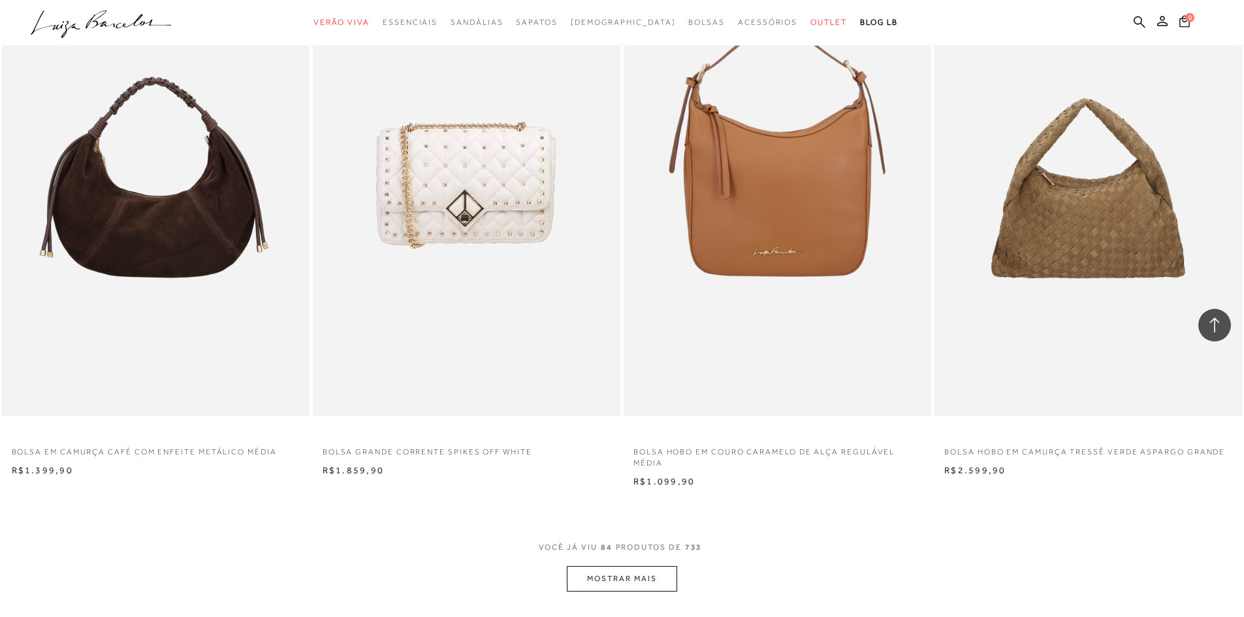
scroll to position [11270, 0]
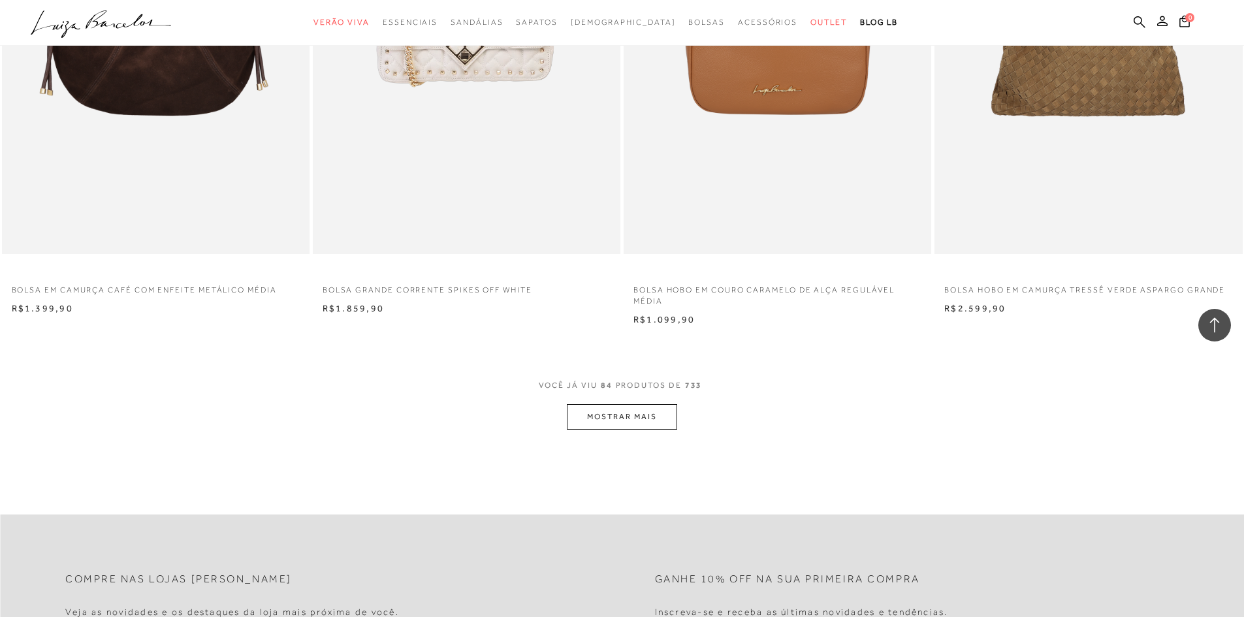
click at [666, 422] on button "MOSTRAR MAIS" at bounding box center [622, 416] width 110 height 25
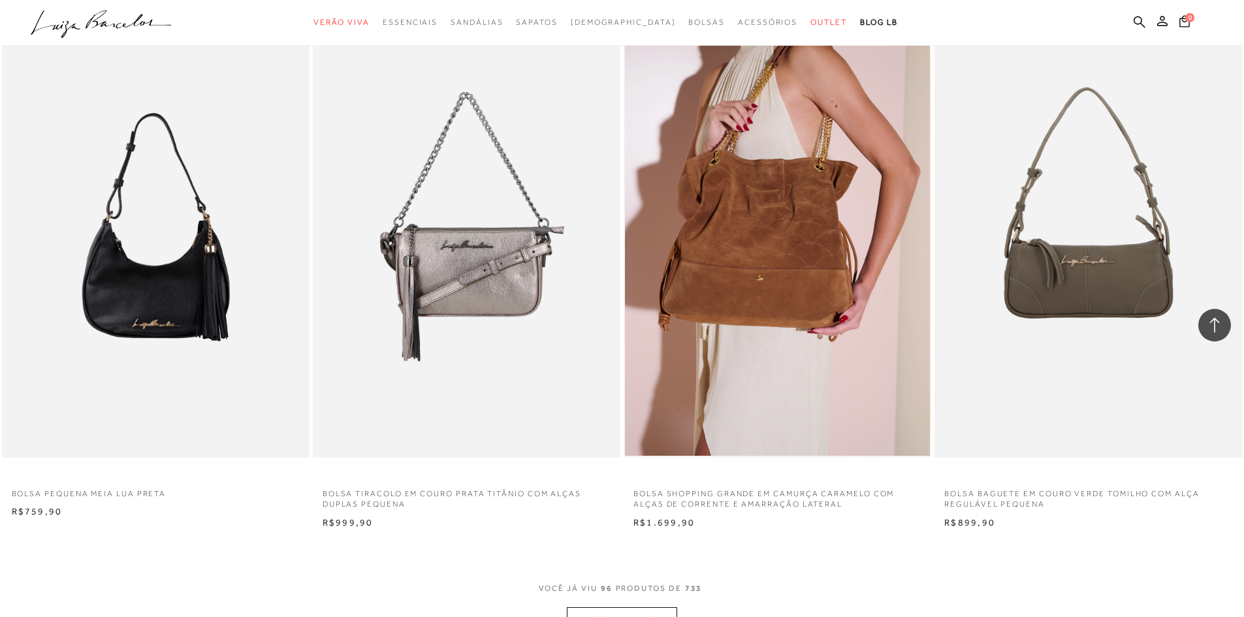
scroll to position [12772, 0]
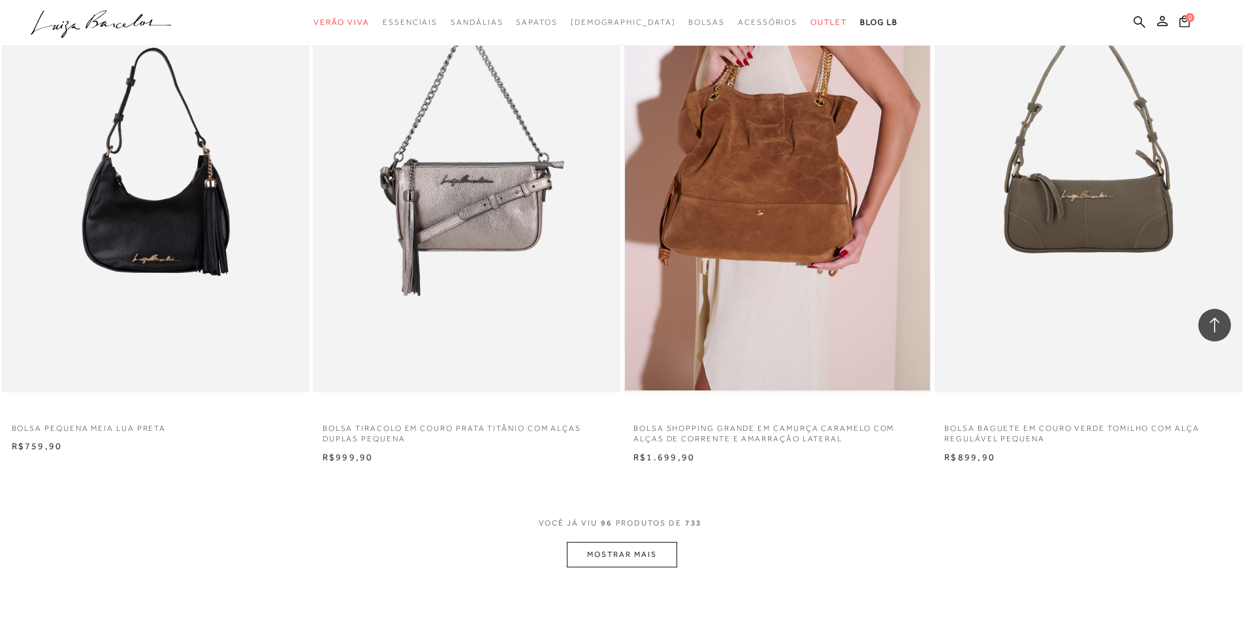
click at [639, 558] on button "MOSTRAR MAIS" at bounding box center [622, 554] width 110 height 25
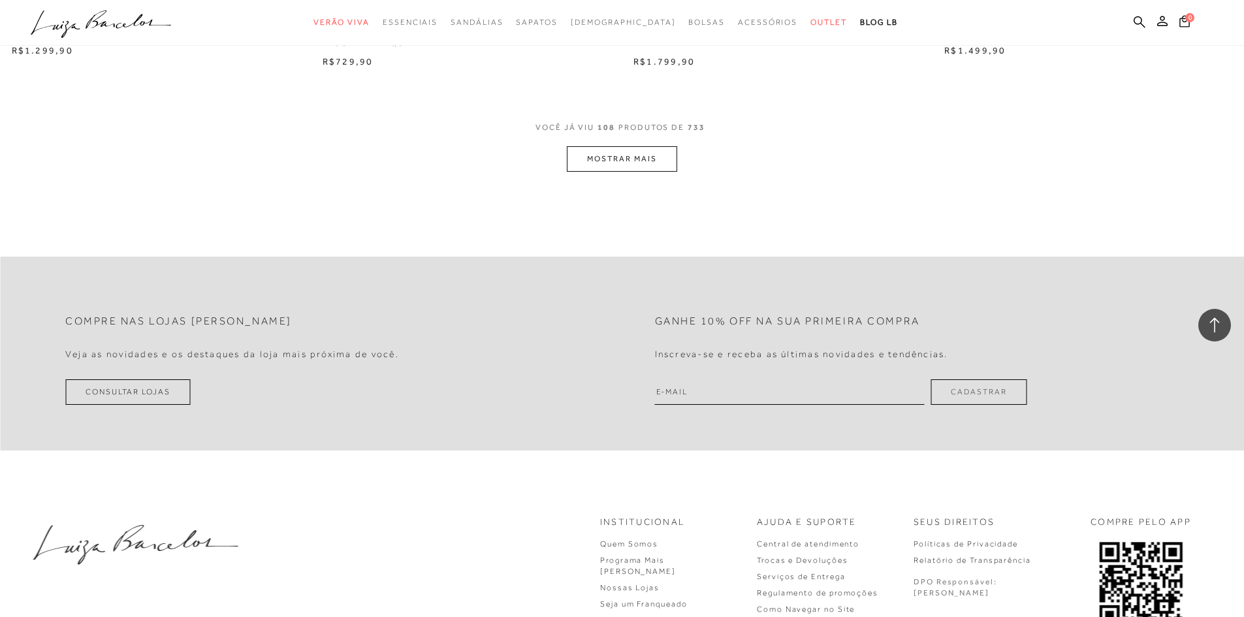
scroll to position [14793, 0]
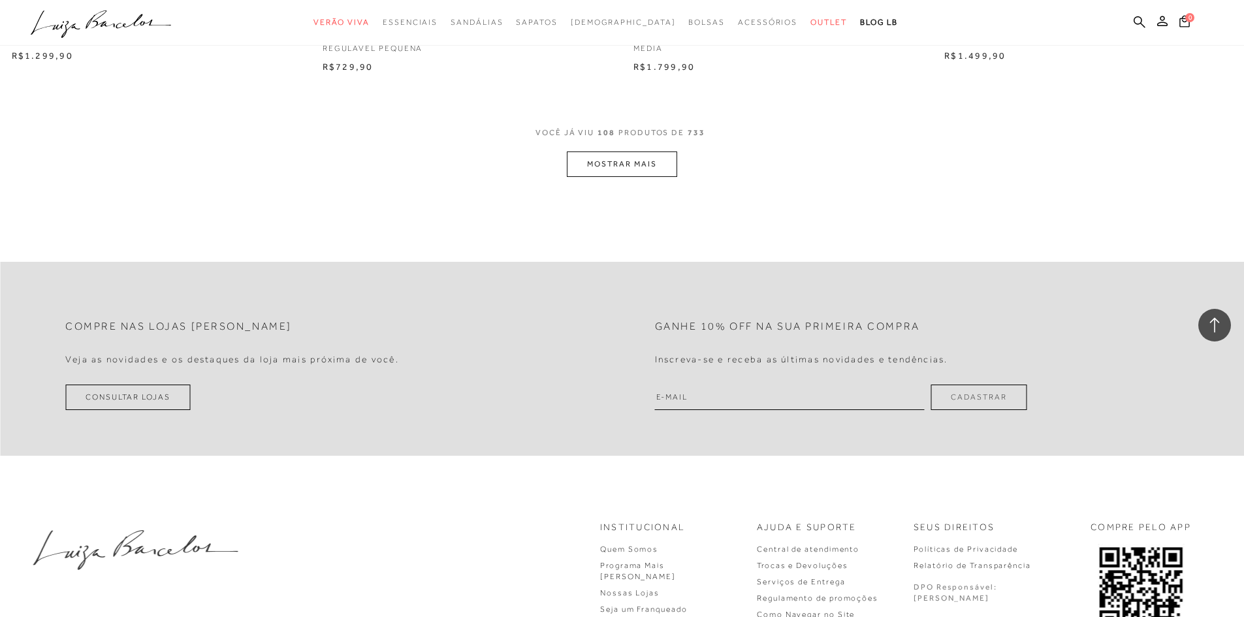
click at [632, 155] on button "MOSTRAR MAIS" at bounding box center [622, 164] width 110 height 25
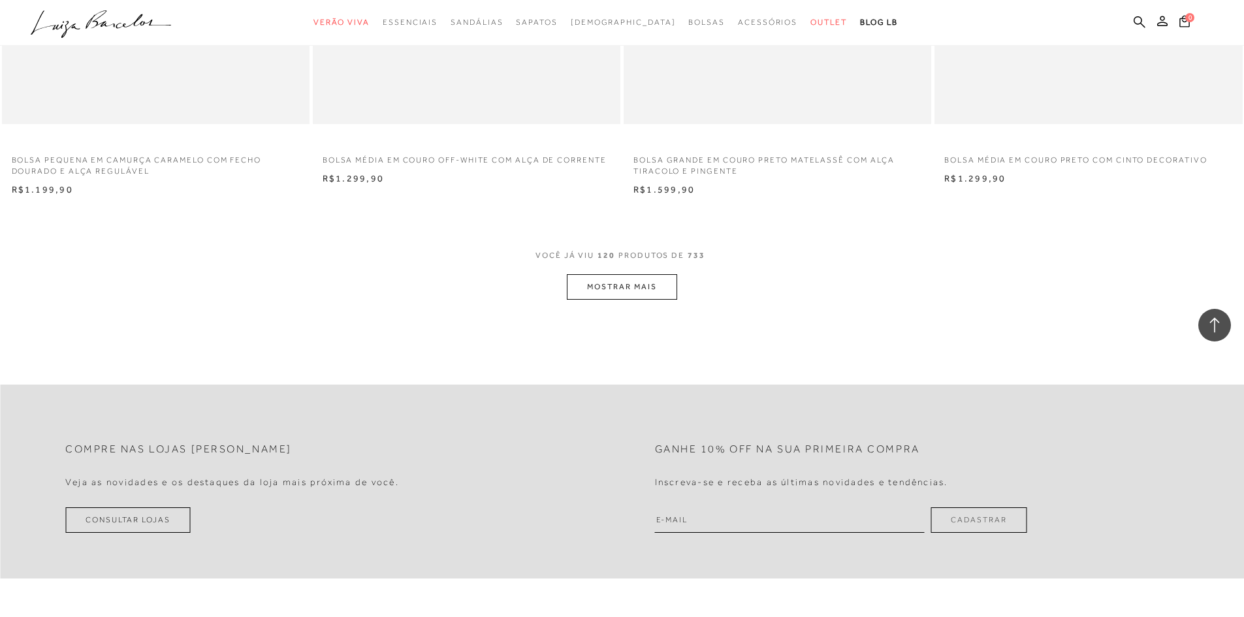
scroll to position [16318, 0]
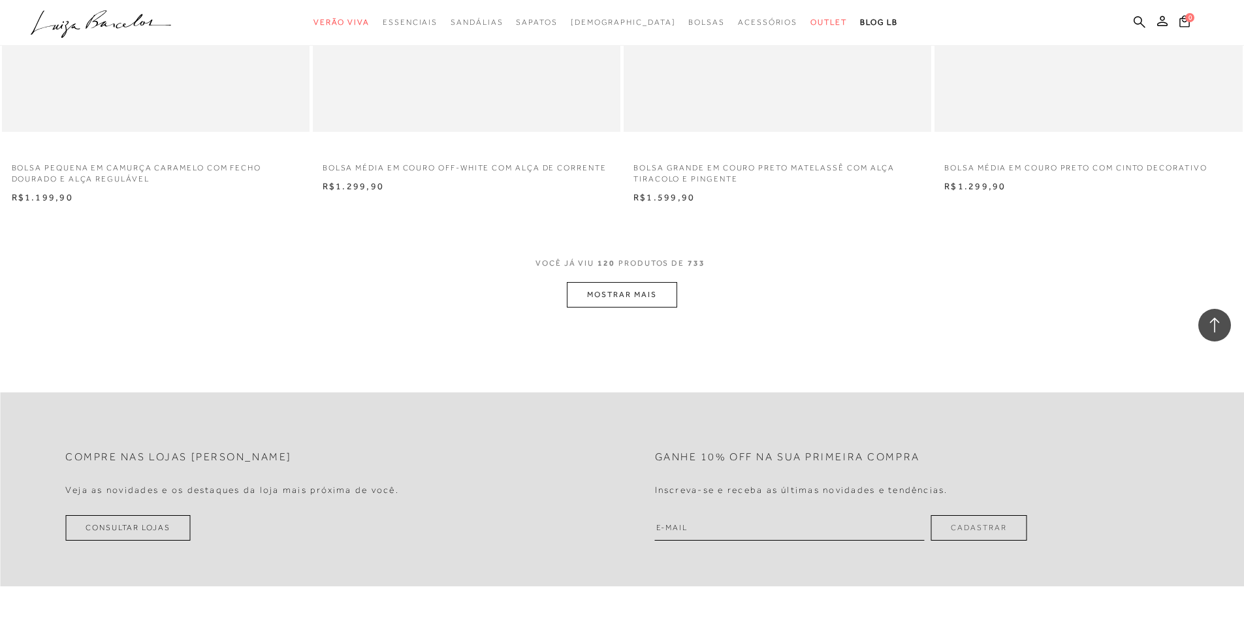
click at [621, 293] on button "MOSTRAR MAIS" at bounding box center [622, 294] width 110 height 25
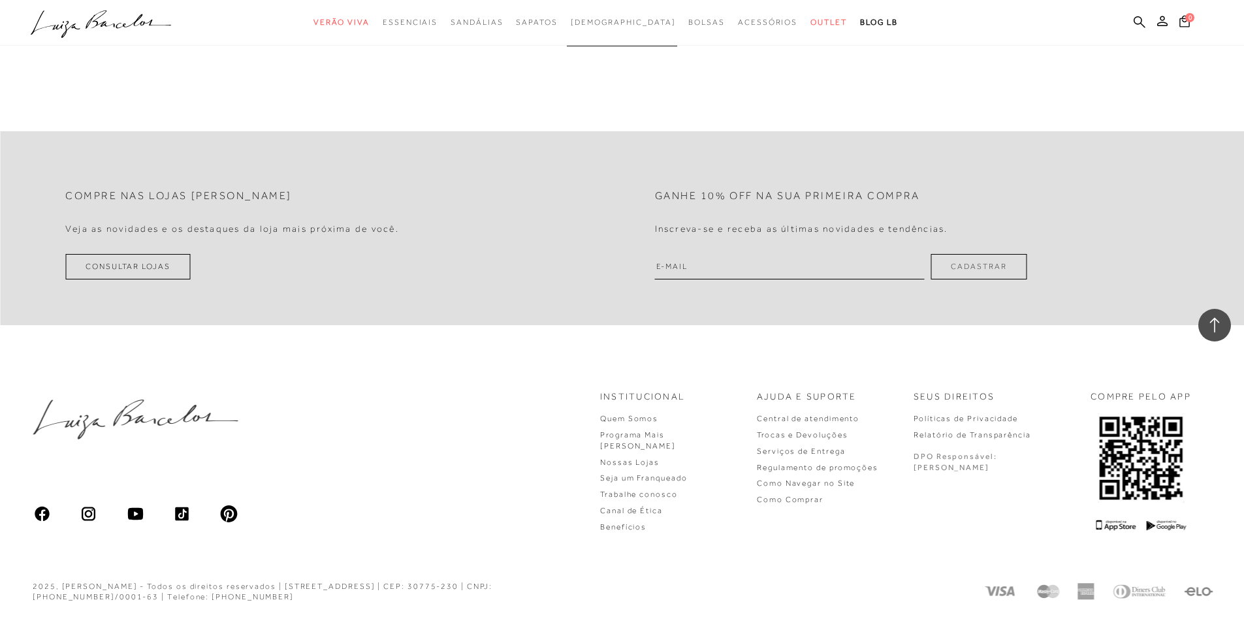
scroll to position [18013, 0]
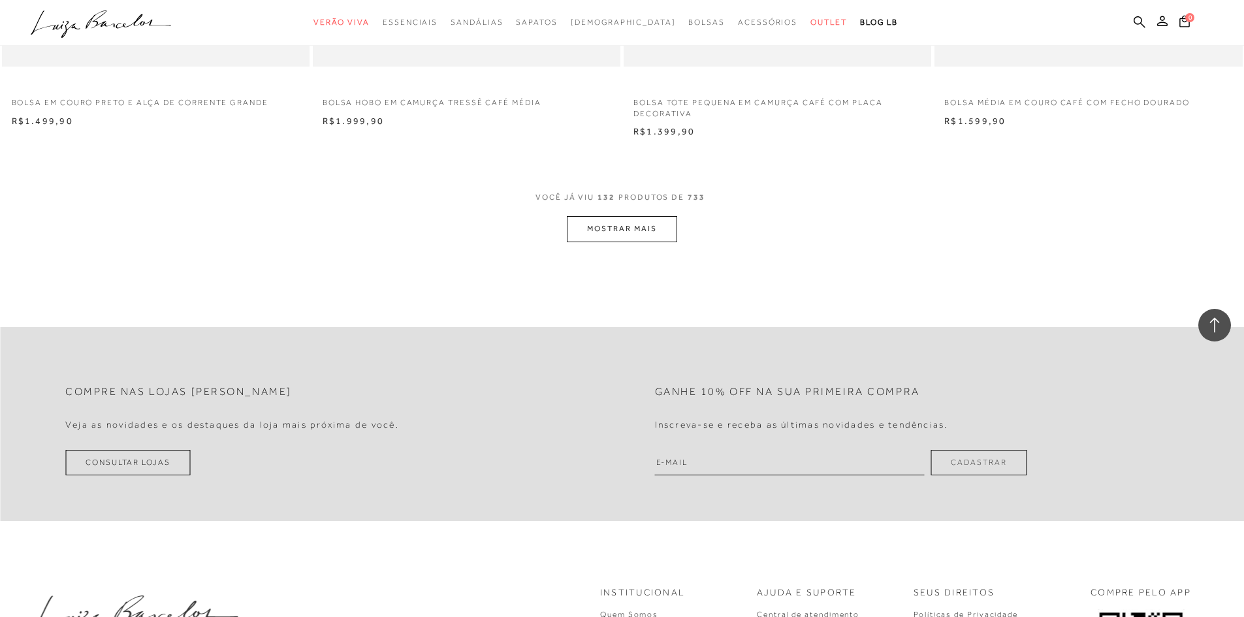
click at [619, 233] on button "MOSTRAR MAIS" at bounding box center [622, 228] width 110 height 25
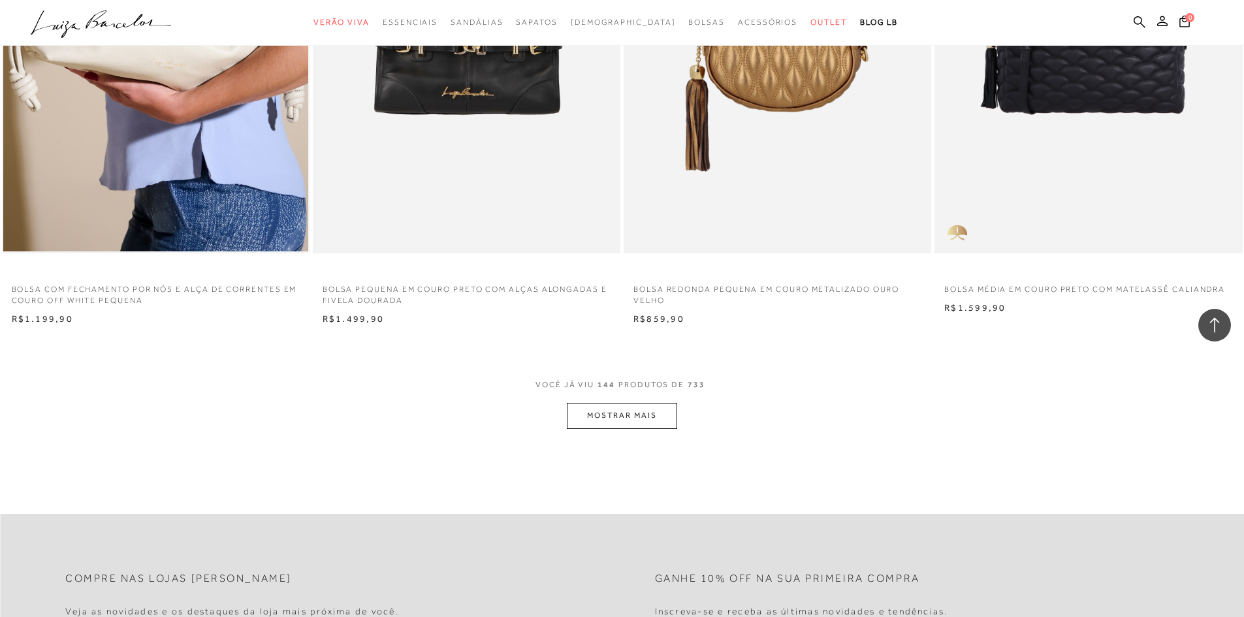
scroll to position [19581, 0]
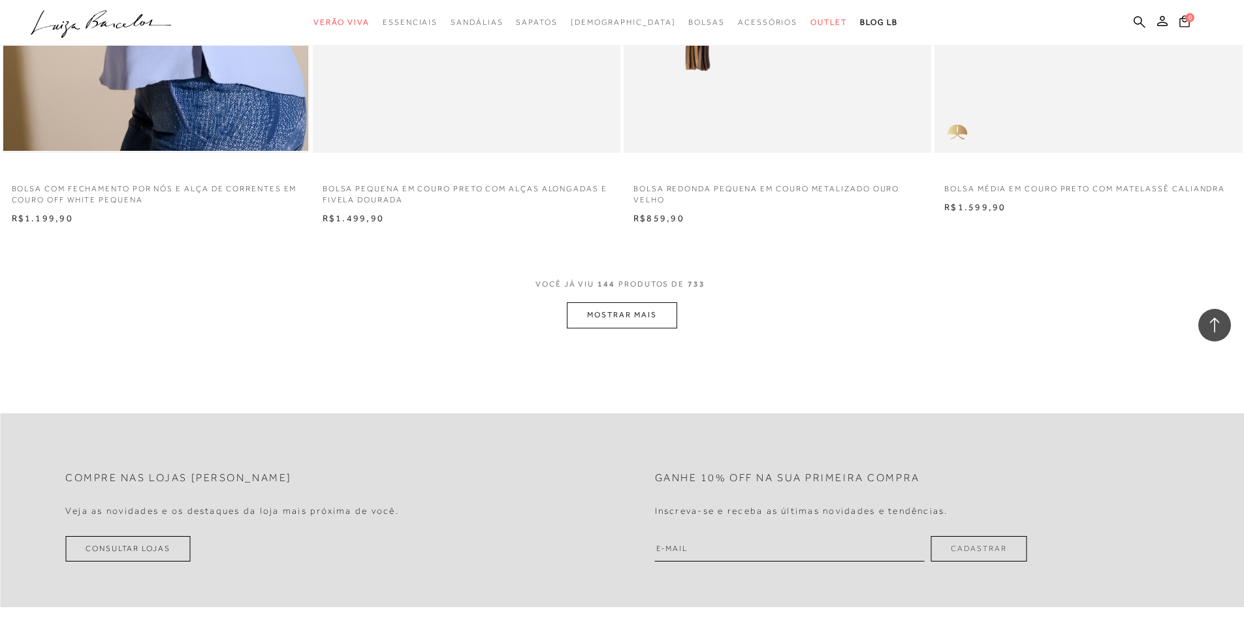
click at [663, 315] on button "MOSTRAR MAIS" at bounding box center [622, 314] width 110 height 25
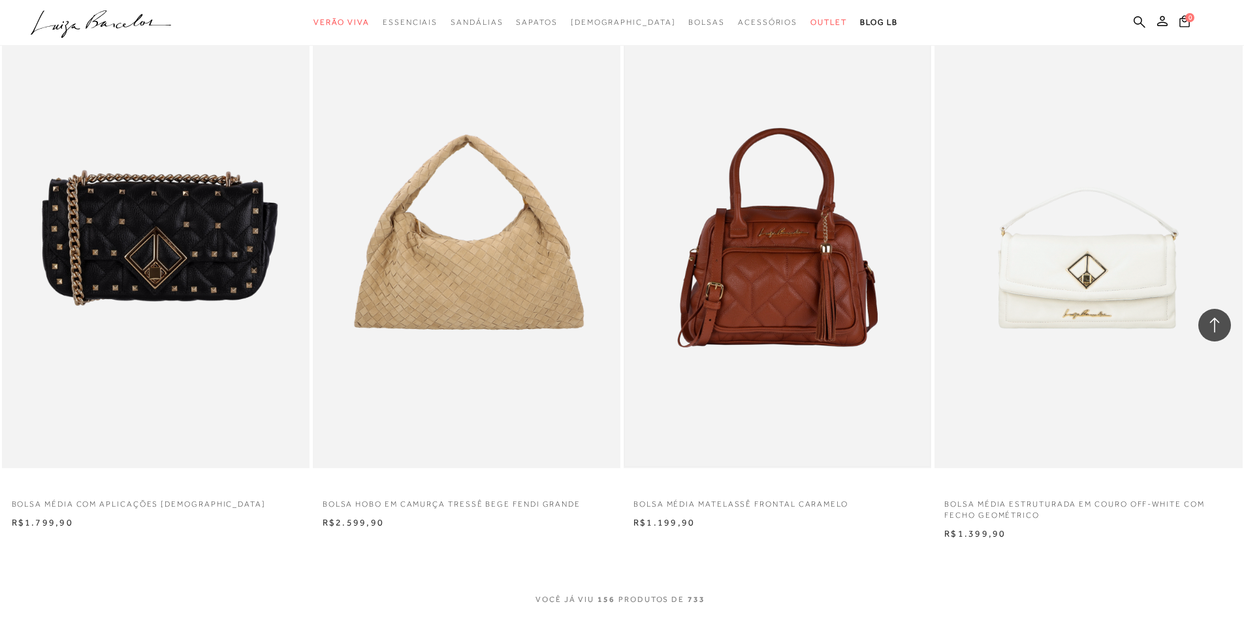
scroll to position [21083, 0]
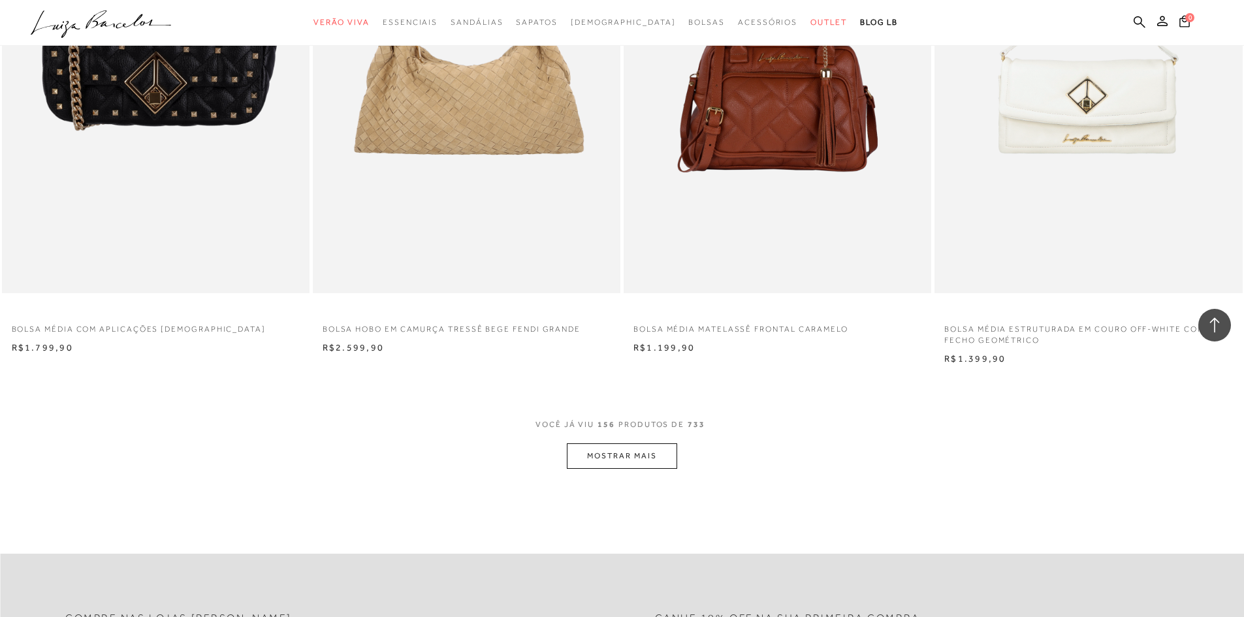
click at [613, 456] on button "MOSTRAR MAIS" at bounding box center [622, 455] width 110 height 25
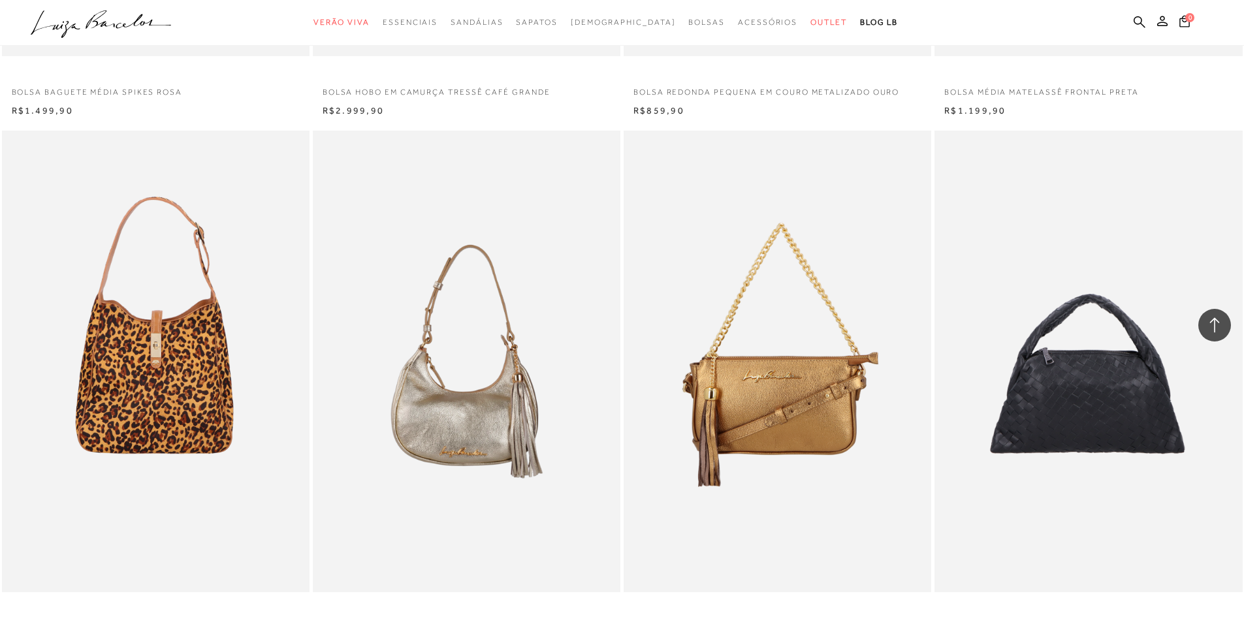
scroll to position [21997, 0]
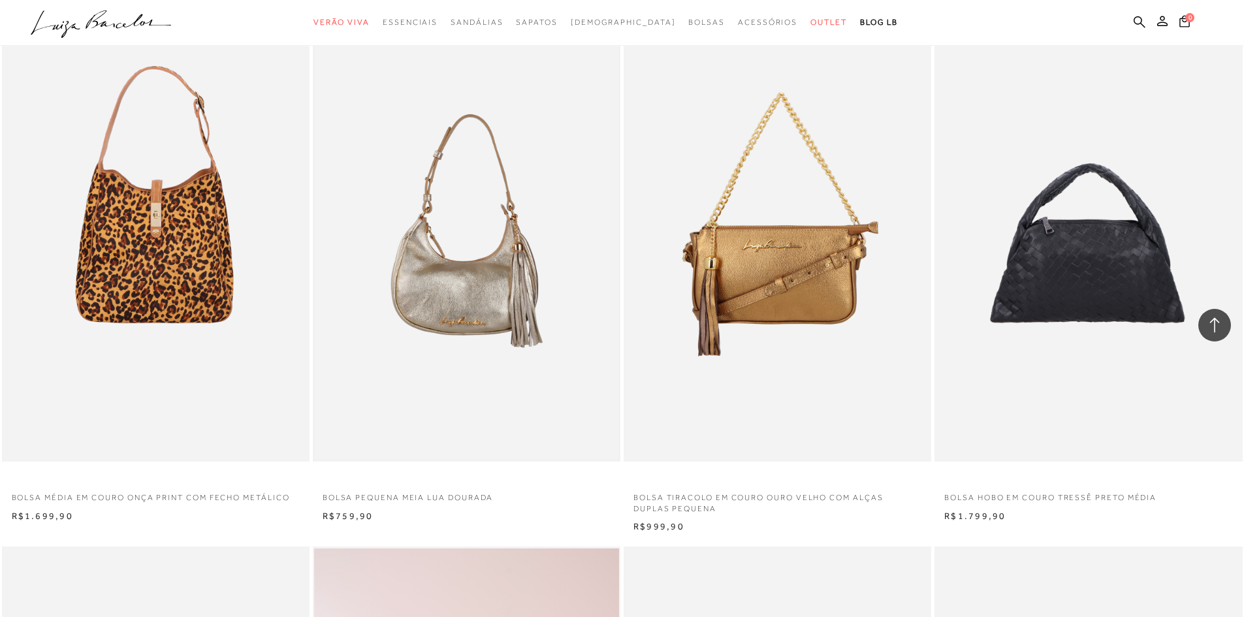
click at [518, 311] on img at bounding box center [466, 231] width 305 height 458
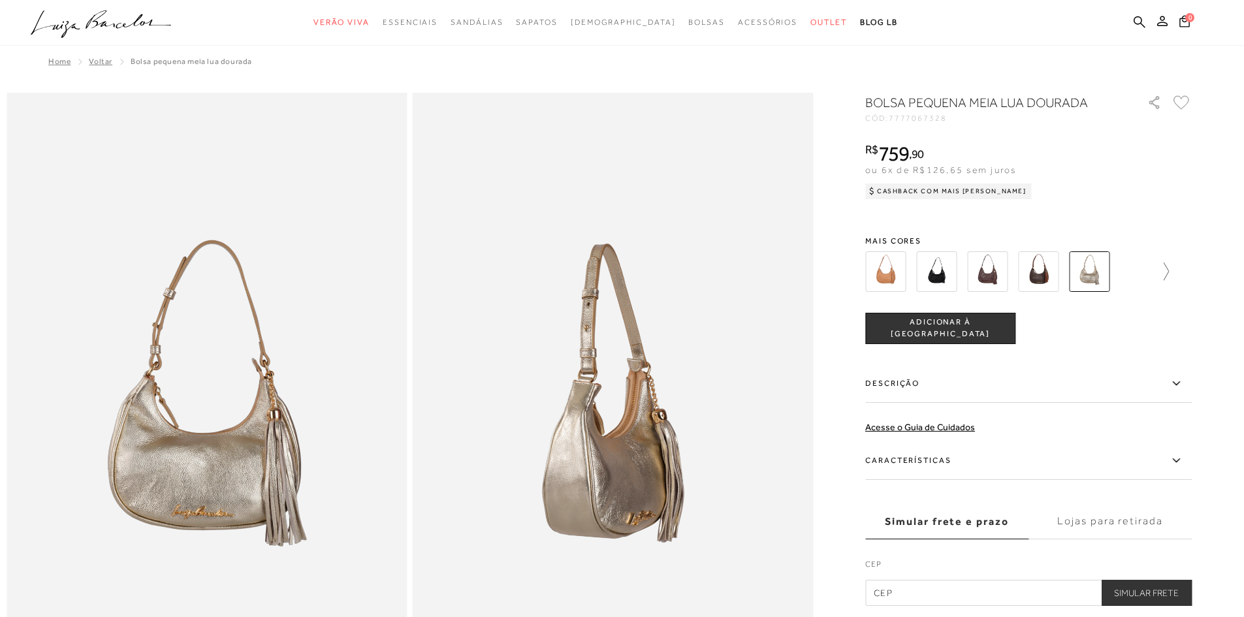
click at [1166, 266] on icon at bounding box center [1160, 272] width 18 height 18
click at [1116, 271] on img at bounding box center [1112, 271] width 40 height 40
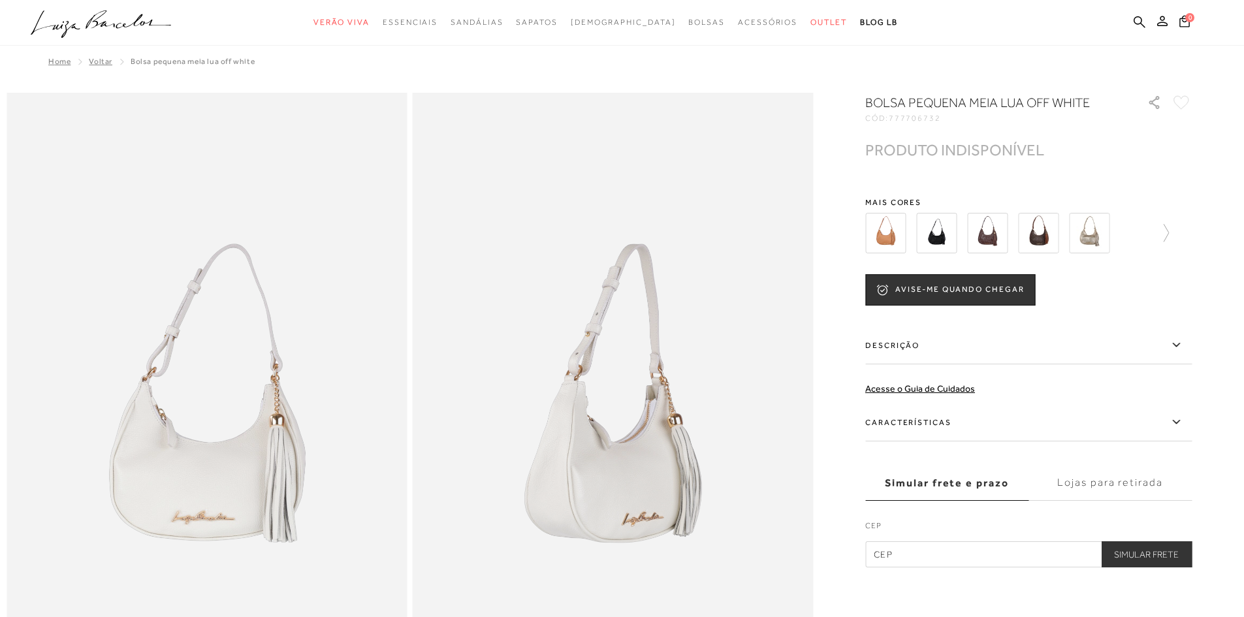
scroll to position [86, 0]
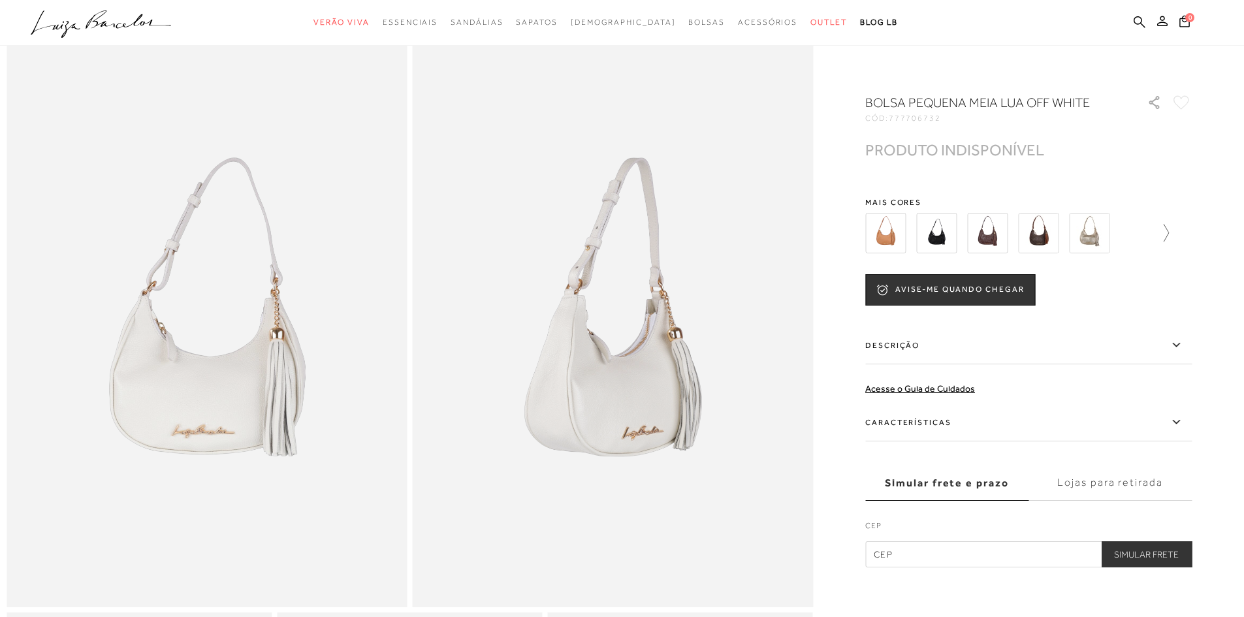
click at [1162, 233] on icon at bounding box center [1160, 233] width 18 height 18
click at [1082, 224] on img at bounding box center [1061, 233] width 40 height 40
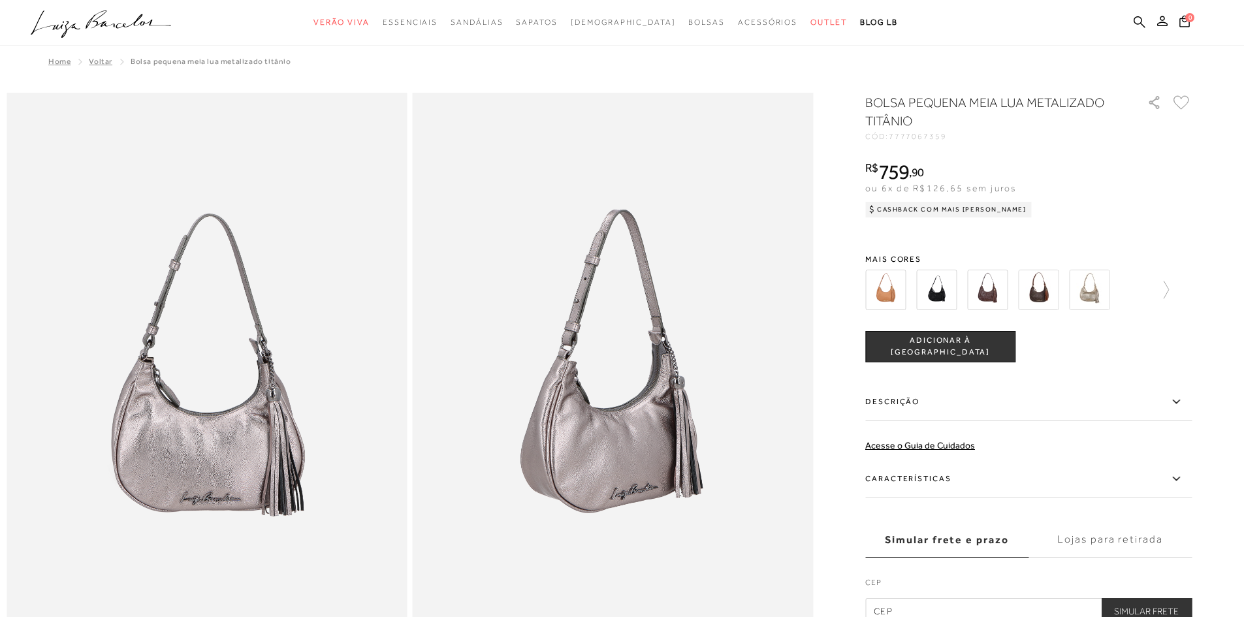
click at [1151, 287] on div at bounding box center [1017, 290] width 304 height 48
click at [1163, 284] on icon at bounding box center [1160, 290] width 18 height 18
click at [1127, 289] on img at bounding box center [1112, 290] width 40 height 40
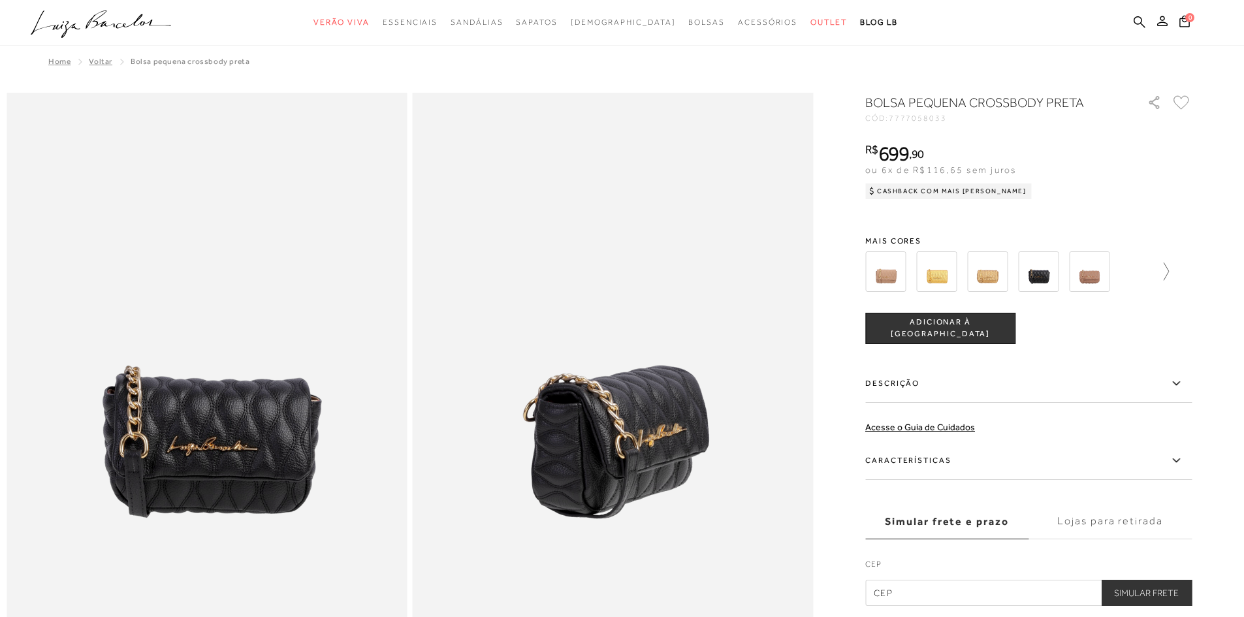
click at [1157, 268] on icon at bounding box center [1160, 272] width 18 height 18
click at [924, 265] on img at bounding box center [908, 271] width 40 height 40
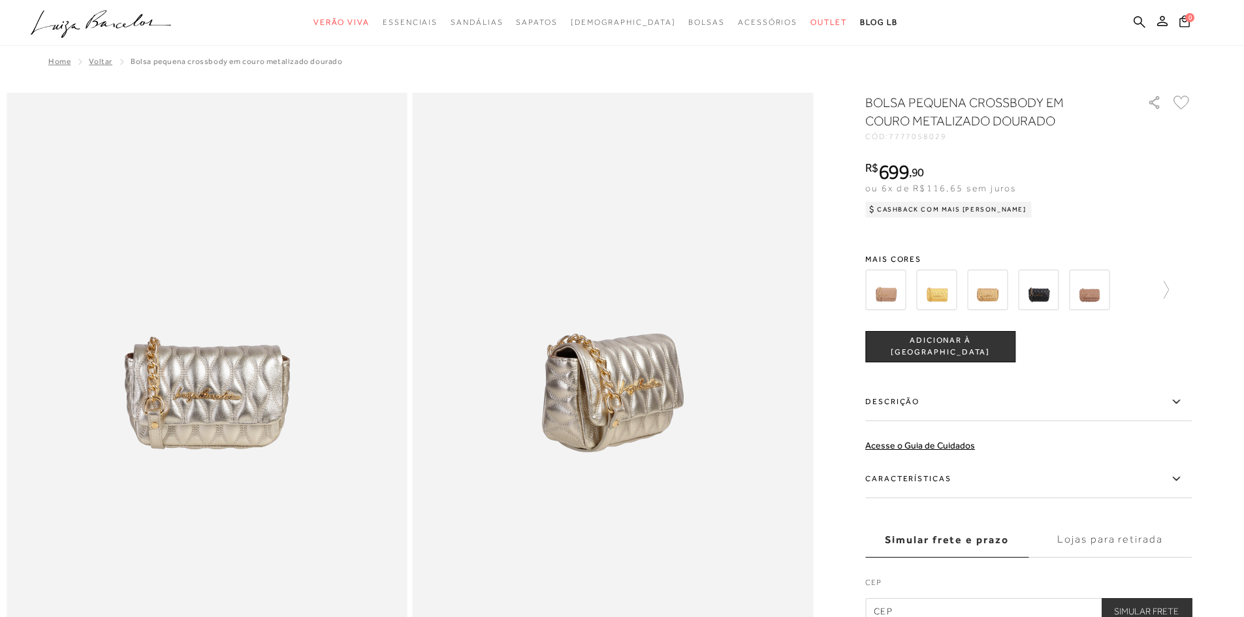
click at [1177, 292] on div at bounding box center [1028, 290] width 327 height 48
click at [1167, 291] on icon at bounding box center [1160, 290] width 18 height 18
click at [1014, 300] on img at bounding box center [1010, 290] width 40 height 40
